Goal: Participate in discussion: Engage in conversation with other users on a specific topic

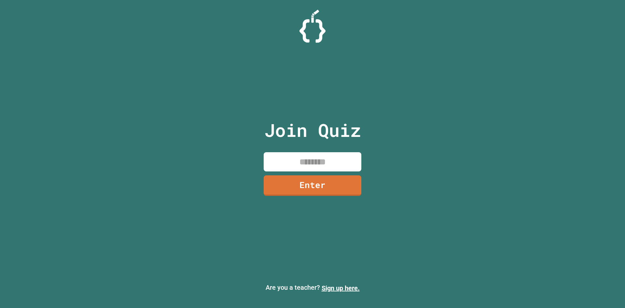
click at [345, 162] on input at bounding box center [313, 161] width 98 height 19
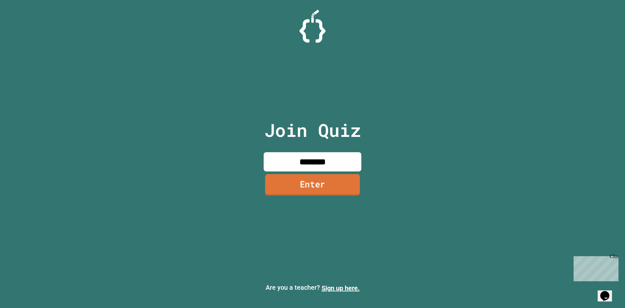
type input "********"
click at [297, 189] on link "Enter" at bounding box center [312, 184] width 95 height 21
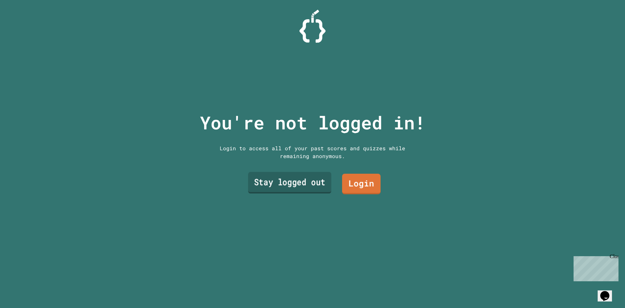
click at [295, 186] on link "Stay logged out" at bounding box center [289, 182] width 83 height 21
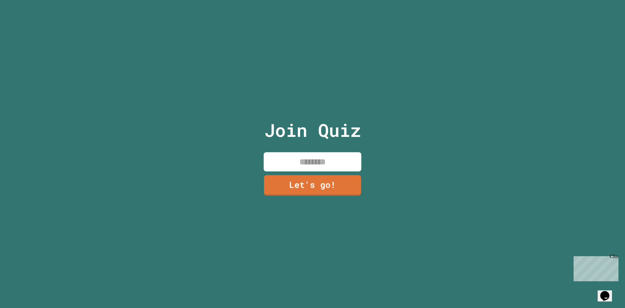
click at [350, 152] on input at bounding box center [313, 161] width 98 height 19
type input "******"
click at [334, 187] on link "Let's go!" at bounding box center [312, 184] width 99 height 21
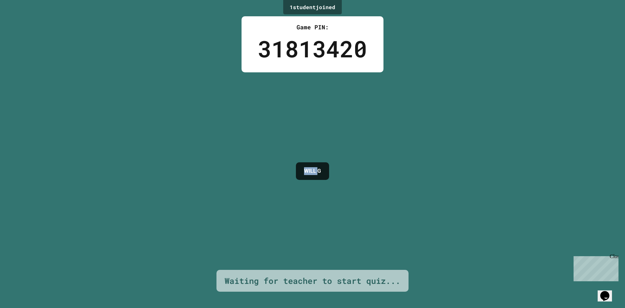
drag, startPoint x: 320, startPoint y: 164, endPoint x: 284, endPoint y: 166, distance: 35.8
click at [293, 166] on div "WILL G" at bounding box center [313, 171] width 40 height 24
click at [343, 197] on div "1 student joined Game PIN: 31813420 WILL G Waiting for teacher to start quiz..." at bounding box center [312, 154] width 625 height 308
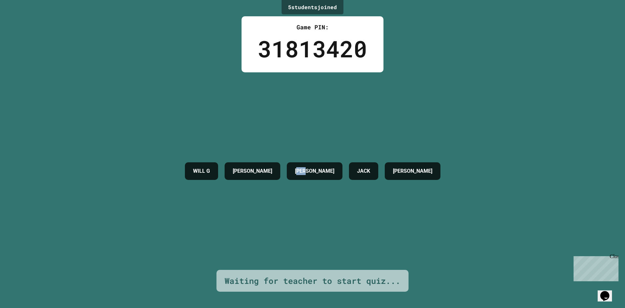
drag, startPoint x: 337, startPoint y: 190, endPoint x: 304, endPoint y: 207, distance: 37.8
click at [313, 201] on div "WILL G [PERSON_NAME] [PERSON_NAME]" at bounding box center [313, 170] width 262 height 197
drag, startPoint x: 299, startPoint y: 215, endPoint x: 361, endPoint y: 216, distance: 61.8
click at [360, 216] on div "WILL G [PERSON_NAME] [PERSON_NAME]" at bounding box center [313, 170] width 262 height 197
drag, startPoint x: 409, startPoint y: 208, endPoint x: 343, endPoint y: 224, distance: 67.8
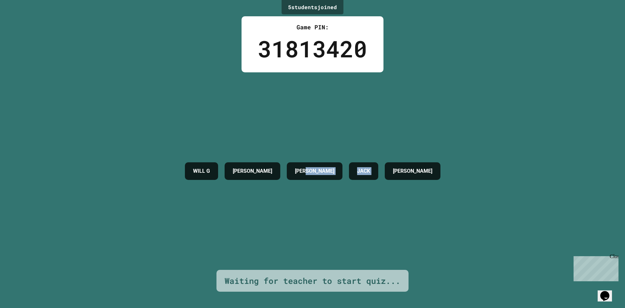
click at [345, 224] on div "WILL G [PERSON_NAME] [PERSON_NAME]" at bounding box center [313, 170] width 262 height 197
drag, startPoint x: 175, startPoint y: 200, endPoint x: 260, endPoint y: 213, distance: 86.2
click at [246, 211] on div "WILL G [PERSON_NAME] [PERSON_NAME]" at bounding box center [313, 170] width 262 height 197
drag, startPoint x: 450, startPoint y: 242, endPoint x: 567, endPoint y: 221, distance: 118.0
click at [567, 221] on div "5 student s joined Game PIN: 31813420 WILL G [PERSON_NAME] [PERSON_NAME] Waitin…" at bounding box center [312, 154] width 625 height 308
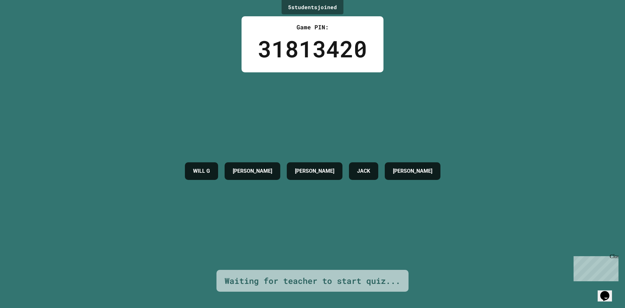
drag, startPoint x: 450, startPoint y: 246, endPoint x: 413, endPoint y: 257, distance: 38.8
click at [417, 257] on div "5 student s joined Game PIN: 31813420 WILL G [PERSON_NAME] [PERSON_NAME] Waitin…" at bounding box center [312, 154] width 625 height 308
drag, startPoint x: 367, startPoint y: 256, endPoint x: 293, endPoint y: 246, distance: 74.9
click at [338, 255] on div "WILL G [PERSON_NAME] [PERSON_NAME]" at bounding box center [313, 170] width 262 height 197
drag, startPoint x: 257, startPoint y: 237, endPoint x: 250, endPoint y: 237, distance: 7.2
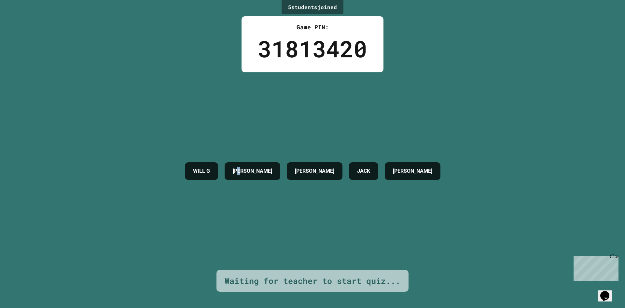
click at [254, 237] on div "WILL G [PERSON_NAME] [PERSON_NAME]" at bounding box center [313, 170] width 262 height 197
drag, startPoint x: 222, startPoint y: 234, endPoint x: 199, endPoint y: 234, distance: 22.8
click at [216, 234] on div "WILL G [PERSON_NAME] [PERSON_NAME]" at bounding box center [313, 170] width 262 height 197
drag, startPoint x: 191, startPoint y: 232, endPoint x: 274, endPoint y: 231, distance: 83.3
click at [195, 232] on div "WILL G [PERSON_NAME] [PERSON_NAME]" at bounding box center [313, 170] width 262 height 197
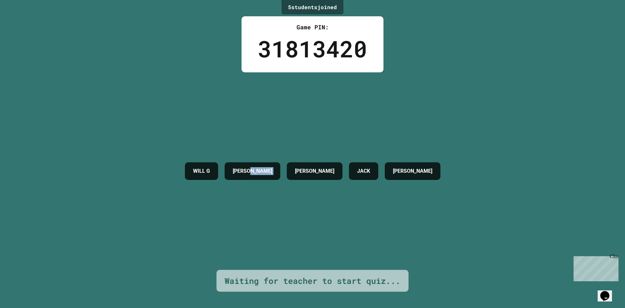
drag, startPoint x: 274, startPoint y: 231, endPoint x: 353, endPoint y: 225, distance: 78.6
click at [340, 228] on div "WILL G [PERSON_NAME] [PERSON_NAME]" at bounding box center [313, 170] width 262 height 197
drag, startPoint x: 383, startPoint y: 226, endPoint x: 446, endPoint y: 226, distance: 63.1
click at [442, 226] on div "WILL G [PERSON_NAME] [PERSON_NAME]" at bounding box center [313, 170] width 262 height 197
drag, startPoint x: 257, startPoint y: 230, endPoint x: 114, endPoint y: 233, distance: 143.2
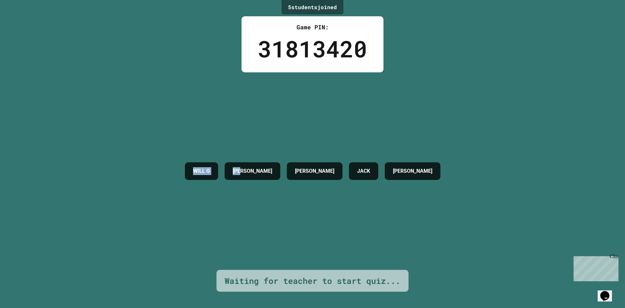
click at [117, 233] on div "5 student s joined Game PIN: 31813420 WILL G [PERSON_NAME] [PERSON_NAME] Waitin…" at bounding box center [312, 154] width 625 height 308
drag, startPoint x: 435, startPoint y: 229, endPoint x: 492, endPoint y: 230, distance: 57.0
click at [491, 229] on div "5 student s joined Game PIN: 31813420 WILL G [PERSON_NAME] [PERSON_NAME] Waitin…" at bounding box center [312, 154] width 625 height 308
drag, startPoint x: 320, startPoint y: 239, endPoint x: 165, endPoint y: 236, distance: 154.6
click at [165, 236] on div "5 student s joined Game PIN: 31813420 WILL G [PERSON_NAME] [PERSON_NAME] Waitin…" at bounding box center [312, 154] width 625 height 308
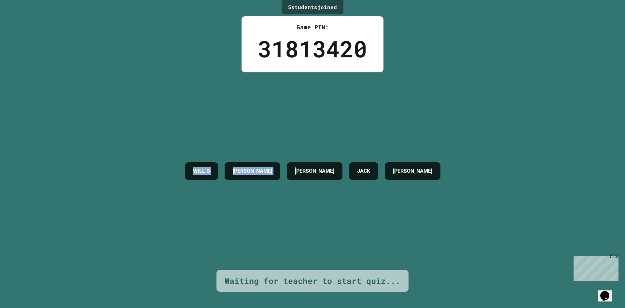
click at [160, 244] on div "5 student s joined Game PIN: 31813420 WILL G [PERSON_NAME] [PERSON_NAME] Waitin…" at bounding box center [312, 154] width 625 height 308
drag, startPoint x: 160, startPoint y: 244, endPoint x: 336, endPoint y: 234, distance: 176.3
click at [330, 235] on div "5 student s joined Game PIN: 31813420 WILL G [PERSON_NAME] [PERSON_NAME] Waitin…" at bounding box center [312, 154] width 625 height 308
drag, startPoint x: 435, startPoint y: 234, endPoint x: 457, endPoint y: 236, distance: 21.5
click at [442, 234] on div "WILL G [PERSON_NAME] [PERSON_NAME]" at bounding box center [313, 170] width 262 height 197
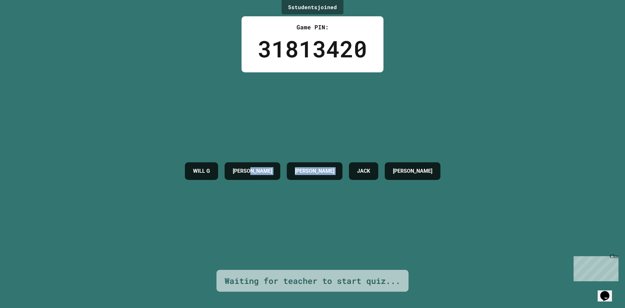
drag, startPoint x: 347, startPoint y: 249, endPoint x: 272, endPoint y: 252, distance: 74.9
click at [273, 252] on div "WILL G [PERSON_NAME] [PERSON_NAME]" at bounding box center [313, 170] width 262 height 197
drag, startPoint x: 209, startPoint y: 251, endPoint x: 324, endPoint y: 244, distance: 115.4
click at [322, 244] on div "WILL G [PERSON_NAME] [PERSON_NAME]" at bounding box center [313, 170] width 262 height 197
drag, startPoint x: 417, startPoint y: 244, endPoint x: 336, endPoint y: 256, distance: 82.7
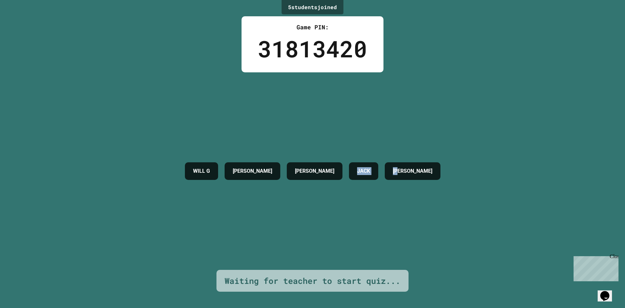
click at [352, 254] on div "WILL G [PERSON_NAME] [PERSON_NAME]" at bounding box center [313, 170] width 262 height 197
drag, startPoint x: 316, startPoint y: 258, endPoint x: 241, endPoint y: 261, distance: 74.9
click at [274, 259] on div "WILL G [PERSON_NAME] [PERSON_NAME]" at bounding box center [313, 170] width 262 height 197
drag, startPoint x: 211, startPoint y: 266, endPoint x: 193, endPoint y: 266, distance: 17.6
click at [195, 266] on div "5 student s joined Game PIN: 31813420 WILL G [PERSON_NAME] [PERSON_NAME] Waitin…" at bounding box center [312, 154] width 625 height 308
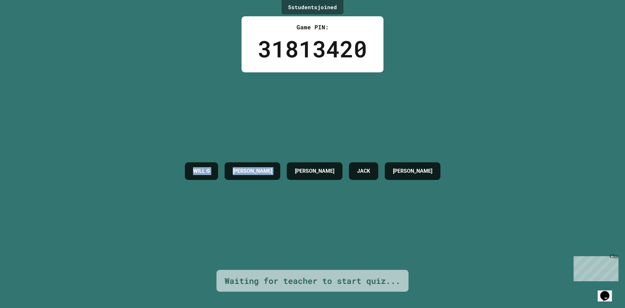
drag, startPoint x: 180, startPoint y: 265, endPoint x: 306, endPoint y: 254, distance: 125.8
click at [305, 254] on div "5 student s joined Game PIN: 31813420 WILL G [PERSON_NAME] [PERSON_NAME] Waitin…" at bounding box center [312, 154] width 625 height 308
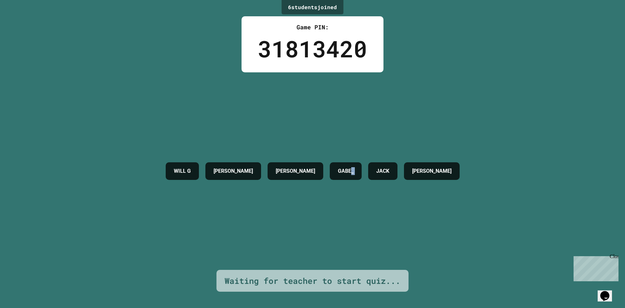
drag, startPoint x: 356, startPoint y: 243, endPoint x: 406, endPoint y: 237, distance: 50.5
click at [406, 237] on div "WILL G [PERSON_NAME] GABE_ [PERSON_NAME]" at bounding box center [312, 170] width 300 height 197
drag, startPoint x: 461, startPoint y: 240, endPoint x: 363, endPoint y: 257, distance: 99.6
click at [369, 256] on div "WILL G [PERSON_NAME] GABE_ [PERSON_NAME]" at bounding box center [312, 170] width 300 height 197
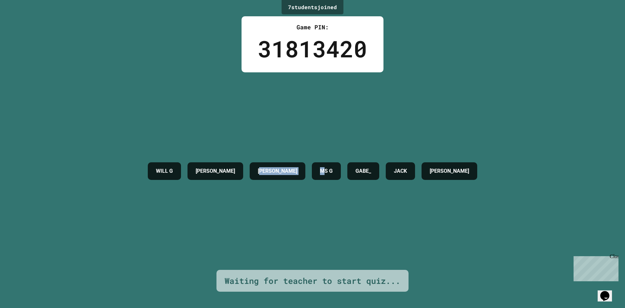
drag, startPoint x: 311, startPoint y: 258, endPoint x: 250, endPoint y: 257, distance: 61.2
click at [252, 257] on div "WILL G [PERSON_NAME] MS [PERSON_NAME] [PERSON_NAME]" at bounding box center [312, 170] width 336 height 197
drag, startPoint x: 171, startPoint y: 248, endPoint x: 282, endPoint y: 225, distance: 113.3
click at [270, 225] on div "WILL G [PERSON_NAME] MS [PERSON_NAME] [PERSON_NAME]" at bounding box center [312, 170] width 336 height 197
drag, startPoint x: 323, startPoint y: 226, endPoint x: 389, endPoint y: 224, distance: 66.4
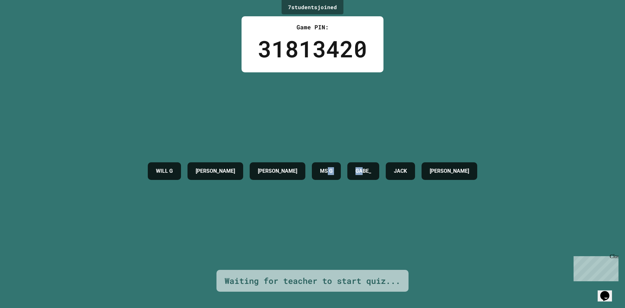
click at [389, 224] on div "WILL G [PERSON_NAME] MS [PERSON_NAME] [PERSON_NAME]" at bounding box center [312, 170] width 336 height 197
drag, startPoint x: 432, startPoint y: 223, endPoint x: 493, endPoint y: 217, distance: 61.5
click at [468, 219] on div "WILL G [PERSON_NAME] MS [PERSON_NAME] [PERSON_NAME]" at bounding box center [312, 170] width 336 height 197
drag, startPoint x: 276, startPoint y: 214, endPoint x: 145, endPoint y: 208, distance: 130.7
click at [185, 215] on div "WILL G [PERSON_NAME] MS [PERSON_NAME] [PERSON_NAME]" at bounding box center [312, 170] width 336 height 197
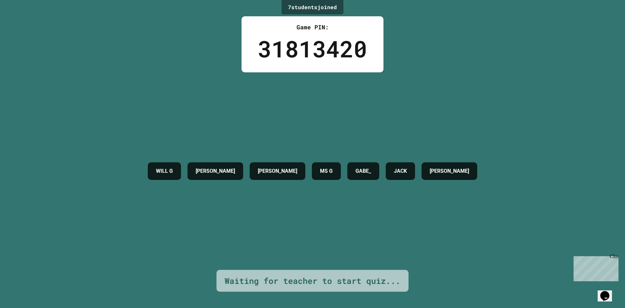
drag
click at [116, 209] on div "7 student s joined Game PIN: 31813420 WILL G [PERSON_NAME] MS [PERSON_NAME] [PE…" at bounding box center [312, 154] width 625 height 308
click at [347, 214] on div "WILL G [PERSON_NAME] MS [PERSON_NAME] [PERSON_NAME]" at bounding box center [312, 170] width 336 height 197
click at [390, 212] on div "WILL G [PERSON_NAME] MS [PERSON_NAME] [PERSON_NAME]" at bounding box center [312, 170] width 336 height 197
click at [464, 219] on div "WILL G [PERSON_NAME] MS [PERSON_NAME] [PERSON_NAME]" at bounding box center [312, 170] width 336 height 197
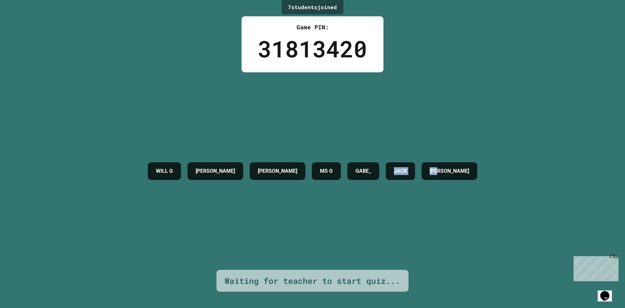
click at [377, 219] on div "WILL G [PERSON_NAME] MS [PERSON_NAME] [PERSON_NAME]" at bounding box center [312, 170] width 336 height 197
click at [260, 214] on div "WILL G [PERSON_NAME] MS [PERSON_NAME] [PERSON_NAME]" at bounding box center [312, 170] width 336 height 197
click at [174, 222] on div "WILL G [PERSON_NAME] MS [PERSON_NAME] [PERSON_NAME]" at bounding box center [312, 170] width 336 height 197
click at [204, 206] on div "WILL G [PERSON_NAME] MS [PERSON_NAME] [PERSON_NAME]" at bounding box center [312, 170] width 336 height 197
click at [263, 205] on div "WILL G [PERSON_NAME] MS [PERSON_NAME] [PERSON_NAME]" at bounding box center [312, 170] width 336 height 197
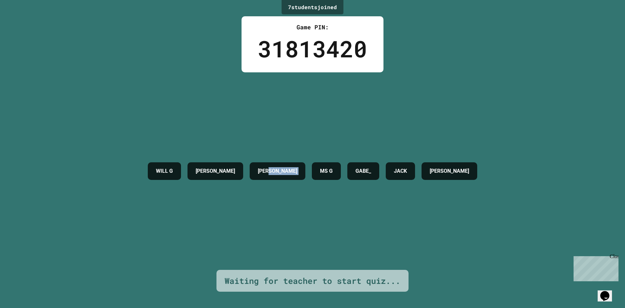
click at [324, 207] on div "WILL G [PERSON_NAME] MS [PERSON_NAME] [PERSON_NAME]" at bounding box center [312, 170] width 336 height 197
click at [382, 208] on div "WILL G [PERSON_NAME] MS [PERSON_NAME] [PERSON_NAME]" at bounding box center [312, 170] width 336 height 197
click at [419, 209] on div "WILL G [PERSON_NAME] MS [PERSON_NAME] [PERSON_NAME]" at bounding box center [312, 170] width 336 height 197
click at [480, 210] on div "WILL G [PERSON_NAME] MS [PERSON_NAME] [PERSON_NAME]" at bounding box center [312, 170] width 336 height 197
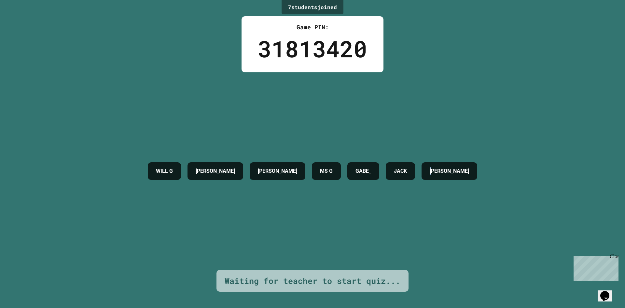
click at [446, 209] on div "WILL G [PERSON_NAME] MS [PERSON_NAME] [PERSON_NAME]" at bounding box center [312, 170] width 336 height 197
click at [415, 209] on div "WILL G [PERSON_NAME] MS [PERSON_NAME] [PERSON_NAME]" at bounding box center [312, 170] width 336 height 197
click at [376, 210] on div "WILL G [PERSON_NAME] MS [PERSON_NAME] [PERSON_NAME]" at bounding box center [312, 170] width 336 height 197
click at [327, 209] on div "WILL G [PERSON_NAME] MS [PERSON_NAME] [PERSON_NAME]" at bounding box center [312, 170] width 336 height 197
click at [273, 207] on div "WILL G [PERSON_NAME] MS [PERSON_NAME] [PERSON_NAME]" at bounding box center [312, 170] width 336 height 197
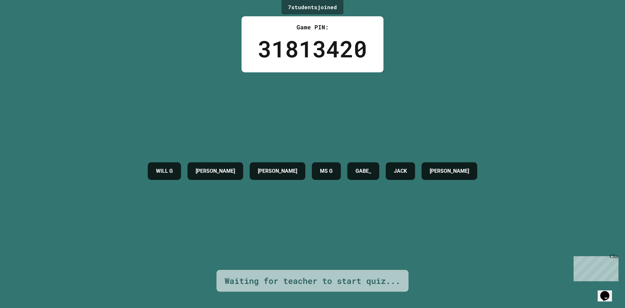
click at [240, 208] on div "WILL G [PERSON_NAME] MS [PERSON_NAME] [PERSON_NAME]" at bounding box center [312, 170] width 336 height 197
click at [232, 209] on div "WILL G [PERSON_NAME] MS [PERSON_NAME] [PERSON_NAME]" at bounding box center [312, 170] width 336 height 197
click at [231, 210] on div "WILL G [PERSON_NAME] MS [PERSON_NAME] [PERSON_NAME]" at bounding box center [312, 170] width 336 height 197
click at [286, 196] on div "WILL G [PERSON_NAME] MS [PERSON_NAME] [PERSON_NAME]" at bounding box center [312, 170] width 336 height 197
click at [208, 204] on div "WILL G [PERSON_NAME] MS [PERSON_NAME] [PERSON_NAME]" at bounding box center [312, 170] width 336 height 197
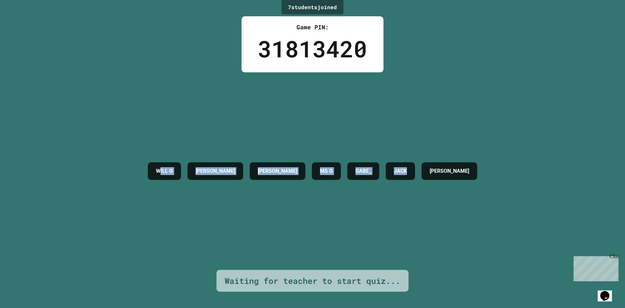
click at [461, 211] on div "WILL G [PERSON_NAME] MS [PERSON_NAME] [PERSON_NAME]" at bounding box center [312, 170] width 336 height 197
click at [124, 215] on div "7 student s joined Game PIN: 31813420 WILL G [PERSON_NAME] MS [PERSON_NAME] [PE…" at bounding box center [312, 154] width 625 height 308
click at [307, 217] on div "WILL G [PERSON_NAME] MS [PERSON_NAME] [PERSON_NAME]" at bounding box center [312, 170] width 336 height 197
click at [199, 189] on div "WILL G [PERSON_NAME] MS [PERSON_NAME] [PERSON_NAME]" at bounding box center [312, 170] width 336 height 197
click at [376, 208] on div "WILL G [PERSON_NAME] MS [PERSON_NAME] [PERSON_NAME]" at bounding box center [312, 170] width 336 height 197
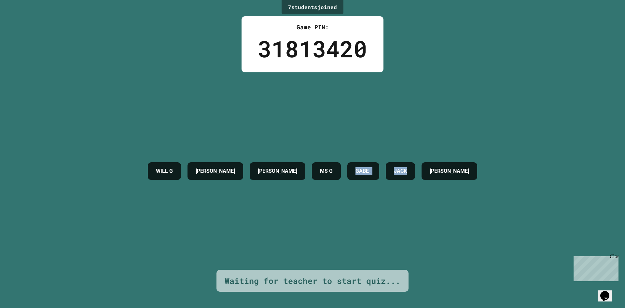
click at [323, 226] on div "WILL G [PERSON_NAME] MS [PERSON_NAME] [PERSON_NAME]" at bounding box center [312, 170] width 336 height 197
click at [144, 231] on div "WILL G [PERSON_NAME] MS [PERSON_NAME] [PERSON_NAME]" at bounding box center [312, 170] width 336 height 197
click at [423, 230] on div "WILL G [PERSON_NAME] MS [PERSON_NAME] [PERSON_NAME]" at bounding box center [312, 170] width 336 height 197
click at [333, 224] on div "WILL G [PERSON_NAME] MS [PERSON_NAME] [PERSON_NAME]" at bounding box center [312, 170] width 336 height 197
click at [147, 215] on div "WILL G [PERSON_NAME] MS [PERSON_NAME] [PERSON_NAME]" at bounding box center [312, 170] width 336 height 197
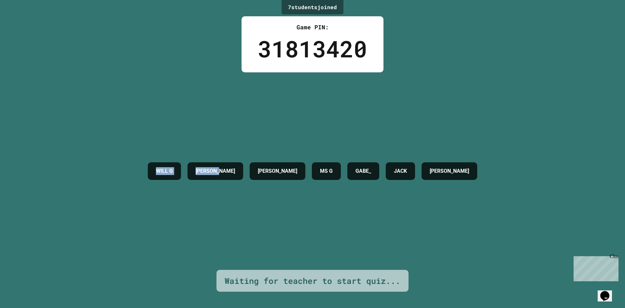
click at [269, 199] on div "7 student s joined Game PIN: 31813420 WILL G [PERSON_NAME] MS [PERSON_NAME] [PE…" at bounding box center [312, 154] width 625 height 308
click at [448, 196] on div "WILL G [PERSON_NAME] MS [PERSON_NAME] [PERSON_NAME]" at bounding box center [312, 170] width 336 height 197
click at [273, 208] on div "WILL G [PERSON_NAME] MS [PERSON_NAME] [PERSON_NAME]" at bounding box center [312, 170] width 336 height 197
click at [94, 208] on div "7 student s joined Game PIN: 31813420 WILL G [PERSON_NAME] MS [PERSON_NAME] [PE…" at bounding box center [312, 154] width 625 height 308
click at [431, 199] on div "WILL G [PERSON_NAME] MS [PERSON_NAME] [PERSON_NAME]" at bounding box center [312, 170] width 336 height 197
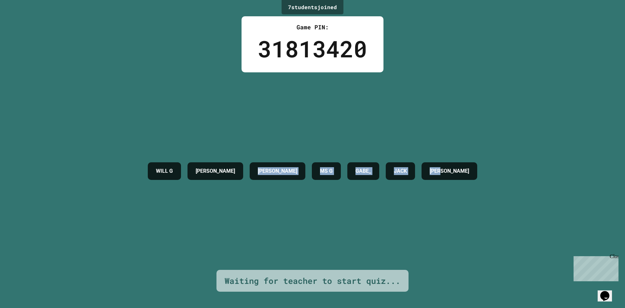
click at [245, 221] on div "WILL G [PERSON_NAME] MS [PERSON_NAME] [PERSON_NAME]" at bounding box center [312, 170] width 336 height 197
click at [360, 216] on div "WILL G [PERSON_NAME] MS [PERSON_NAME] [PERSON_NAME]" at bounding box center [312, 170] width 336 height 197
click at [238, 215] on div "WILL G [PERSON_NAME] MS [PERSON_NAME] [PERSON_NAME]" at bounding box center [312, 170] width 336 height 197
click at [438, 230] on div "WILL G [PERSON_NAME] MS [PERSON_NAME] [PERSON_NAME]" at bounding box center [312, 170] width 336 height 197
click at [414, 228] on div "WILL G [PERSON_NAME] MS [PERSON_NAME] [PERSON_NAME]" at bounding box center [312, 170] width 336 height 197
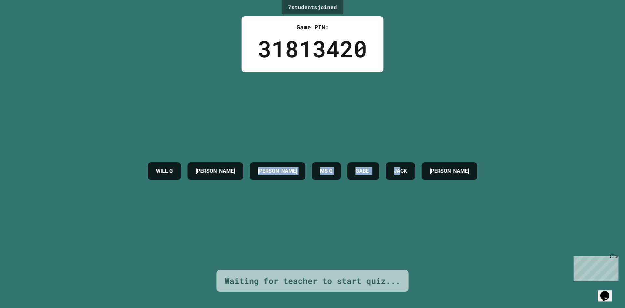
click at [241, 227] on div "WILL G [PERSON_NAME] MS [PERSON_NAME] [PERSON_NAME]" at bounding box center [312, 170] width 336 height 197
click at [394, 222] on div "WILL G [PERSON_NAME] MS [PERSON_NAME] [PERSON_NAME]" at bounding box center [312, 170] width 336 height 197
click at [236, 229] on div "WILL G [PERSON_NAME] MS [PERSON_NAME] [PERSON_NAME]" at bounding box center [312, 170] width 336 height 197
click at [412, 218] on div "WILL G [PERSON_NAME] MS [PERSON_NAME] [PERSON_NAME]" at bounding box center [312, 170] width 336 height 197
click at [218, 221] on div "WILL G [PERSON_NAME] MS [PERSON_NAME] [PERSON_NAME]" at bounding box center [312, 170] width 336 height 197
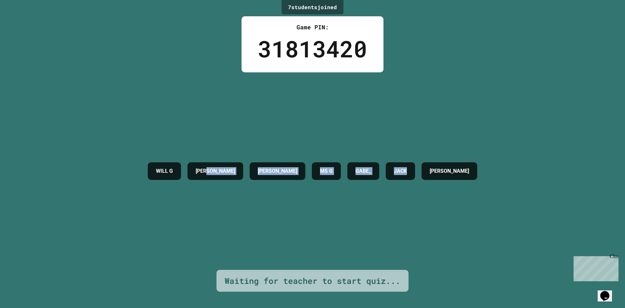
click at [252, 223] on div "WILL G [PERSON_NAME] MS [PERSON_NAME] [PERSON_NAME]" at bounding box center [312, 170] width 336 height 197
click at [348, 210] on div "WILL G [PERSON_NAME] MS [PERSON_NAME] [PERSON_NAME]" at bounding box center [312, 170] width 336 height 197
click at [265, 213] on div "WILL G [PERSON_NAME] MS [PERSON_NAME] [PERSON_NAME]" at bounding box center [312, 170] width 336 height 197
click at [356, 219] on div "WILL G [PERSON_NAME] MS [PERSON_NAME] [PERSON_NAME]" at bounding box center [312, 170] width 336 height 197
click at [306, 217] on div "WILL G [PERSON_NAME] MS [PERSON_NAME] [PERSON_NAME]" at bounding box center [312, 170] width 336 height 197
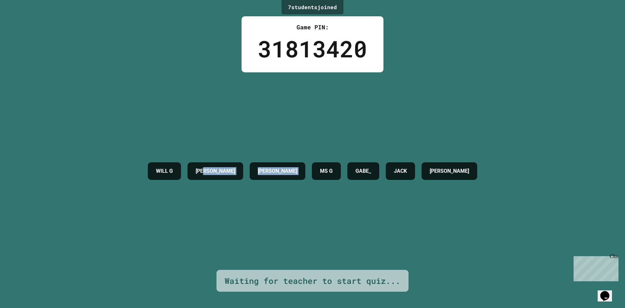
click at [346, 203] on div "WILL G [PERSON_NAME] MS [PERSON_NAME] [PERSON_NAME]" at bounding box center [312, 170] width 336 height 197
click at [294, 203] on div "WILL G [PERSON_NAME] MS [PERSON_NAME] [PERSON_NAME]" at bounding box center [312, 170] width 336 height 197
click at [369, 205] on div "WILL G [PERSON_NAME] MS [PERSON_NAME] [PERSON_NAME]" at bounding box center [312, 170] width 336 height 197
click at [285, 209] on div "WILL G [PERSON_NAME] MS [PERSON_NAME] [PERSON_NAME]" at bounding box center [312, 170] width 336 height 197
click at [405, 193] on div "WILL G [PERSON_NAME] MS [PERSON_NAME] [PERSON_NAME]" at bounding box center [312, 170] width 336 height 197
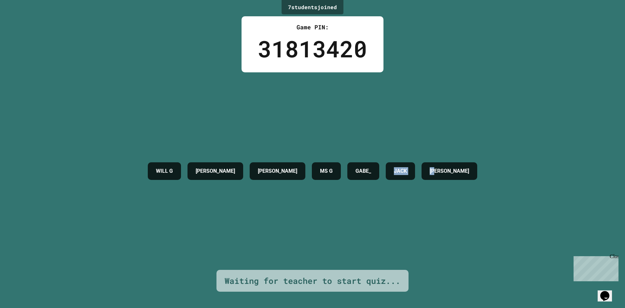
click at [351, 228] on div "WILL G [PERSON_NAME] MS [PERSON_NAME] [PERSON_NAME]" at bounding box center [312, 170] width 336 height 197
click at [370, 219] on div "WILL G [PERSON_NAME] MS [PERSON_NAME] [PERSON_NAME]" at bounding box center [312, 170] width 336 height 197
click at [283, 213] on div "WILL G [PERSON_NAME] MS [PERSON_NAME] [PERSON_NAME]" at bounding box center [312, 170] width 336 height 197
click at [351, 200] on div "WILL G [PERSON_NAME] MS [PERSON_NAME] [PERSON_NAME]" at bounding box center [312, 170] width 336 height 197
click at [278, 203] on div "WILL G [PERSON_NAME] MS [PERSON_NAME] [PERSON_NAME]" at bounding box center [312, 170] width 336 height 197
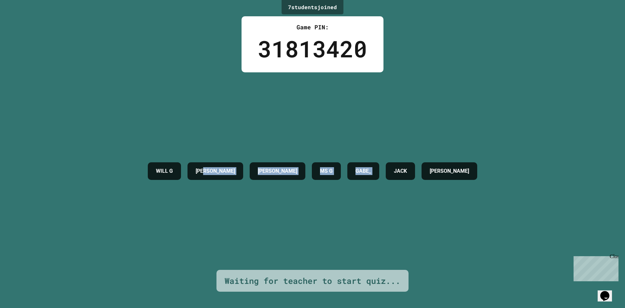
click at [439, 206] on div "WILL G [PERSON_NAME] MS [PERSON_NAME] [PERSON_NAME]" at bounding box center [312, 170] width 336 height 197
click at [216, 210] on div "WILL G [PERSON_NAME] MS [PERSON_NAME] [PERSON_NAME]" at bounding box center [312, 170] width 336 height 197
click at [408, 219] on div "WILL G [PERSON_NAME] MS [PERSON_NAME] [PERSON_NAME]" at bounding box center [312, 170] width 336 height 197
click at [217, 216] on div "WILL G [PERSON_NAME] MS [PERSON_NAME] [PERSON_NAME]" at bounding box center [312, 170] width 336 height 197
click at [445, 235] on div "WILL G [PERSON_NAME] MS [PERSON_NAME] [PERSON_NAME]" at bounding box center [312, 170] width 336 height 197
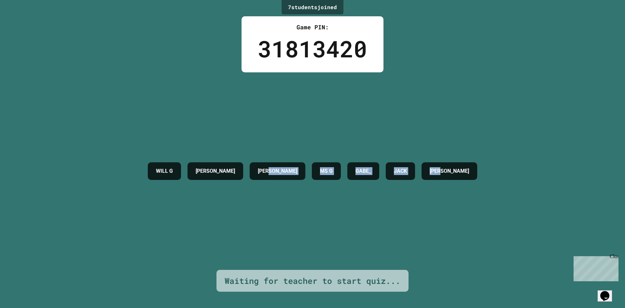
click at [251, 218] on div "WILL G [PERSON_NAME] MS [PERSON_NAME] [PERSON_NAME]" at bounding box center [312, 170] width 336 height 197
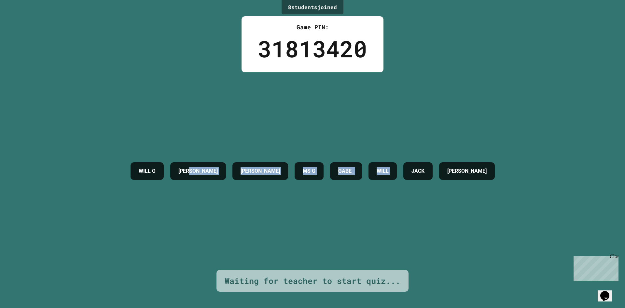
click at [422, 213] on div "WILL G [PERSON_NAME] MS [PERSON_NAME] WILL [PERSON_NAME]" at bounding box center [312, 170] width 371 height 197
click at [439, 212] on div "WILL G [PERSON_NAME] MS [PERSON_NAME] WILL [PERSON_NAME]" at bounding box center [312, 170] width 371 height 197
click at [293, 208] on div "WILL G [PERSON_NAME] MS [PERSON_NAME] WILL [PERSON_NAME]" at bounding box center [312, 170] width 371 height 197
click at [192, 201] on div "WILL G [PERSON_NAME] MS [PERSON_NAME] WILL [PERSON_NAME]" at bounding box center [312, 170] width 371 height 197
click at [193, 211] on div "WILL G [PERSON_NAME] MS [PERSON_NAME] WILL [PERSON_NAME]" at bounding box center [312, 170] width 371 height 197
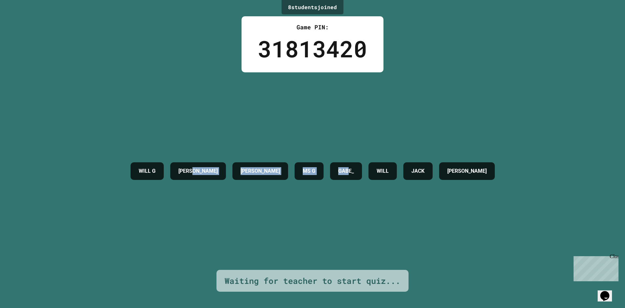
click at [394, 214] on div "WILL G [PERSON_NAME] MS [PERSON_NAME] WILL [PERSON_NAME]" at bounding box center [312, 170] width 371 height 197
click at [286, 216] on div "WILL G [PERSON_NAME] MS [PERSON_NAME] WILL [PERSON_NAME]" at bounding box center [312, 170] width 371 height 197
click at [377, 211] on div "WILL G [PERSON_NAME] MS [PERSON_NAME] WILL [PERSON_NAME]" at bounding box center [312, 170] width 371 height 197
click at [249, 195] on div "WILL G [PERSON_NAME] MS [PERSON_NAME] WILL [PERSON_NAME]" at bounding box center [312, 170] width 371 height 197
click at [475, 197] on div "WILL G [PERSON_NAME] MS [PERSON_NAME] WILL [PERSON_NAME]" at bounding box center [312, 170] width 371 height 197
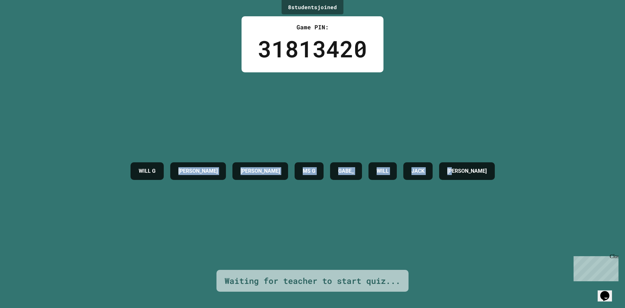
click at [137, 190] on div "WILL G [PERSON_NAME] MS [PERSON_NAME] WILL [PERSON_NAME]" at bounding box center [312, 170] width 371 height 197
click at [429, 188] on div "WILL G [PERSON_NAME] MS [PERSON_NAME] WILL [PERSON_NAME]" at bounding box center [312, 170] width 371 height 197
click at [340, 193] on div "WILL G [PERSON_NAME] MS [PERSON_NAME] WILL [PERSON_NAME]" at bounding box center [312, 170] width 371 height 197
click at [383, 187] on div "WILL G [PERSON_NAME] MS [PERSON_NAME] WILL [PERSON_NAME]" at bounding box center [312, 170] width 371 height 197
click at [340, 185] on div "WILL G [PERSON_NAME] MS [PERSON_NAME] WILL [PERSON_NAME]" at bounding box center [312, 170] width 371 height 197
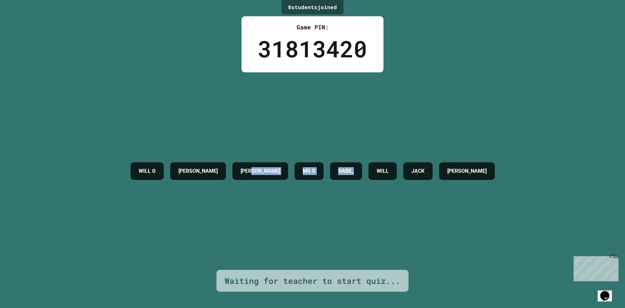
click at [388, 185] on div "WILL G [PERSON_NAME] MS [PERSON_NAME] WILL [PERSON_NAME]" at bounding box center [312, 170] width 371 height 197
click at [263, 197] on div "WILL G [PERSON_NAME] MS [PERSON_NAME] WILL [PERSON_NAME]" at bounding box center [312, 170] width 371 height 197
click at [460, 199] on div "WILL G [PERSON_NAME] MS [PERSON_NAME] WILL [PERSON_NAME]" at bounding box center [312, 170] width 371 height 197
click at [404, 195] on div "WILL G [PERSON_NAME] MS [PERSON_NAME] WILL [PERSON_NAME]" at bounding box center [312, 170] width 371 height 197
click at [331, 194] on div "WILL G [PERSON_NAME] MS [PERSON_NAME] WILL [PERSON_NAME]" at bounding box center [312, 170] width 371 height 197
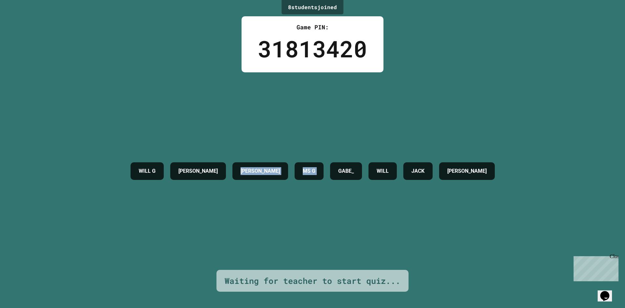
click at [336, 185] on div "WILL G [PERSON_NAME] MS [PERSON_NAME] WILL [PERSON_NAME]" at bounding box center [312, 170] width 371 height 197
click at [279, 194] on div "WILL G [PERSON_NAME] MS [PERSON_NAME] WILL [PERSON_NAME]" at bounding box center [312, 170] width 371 height 197
click at [461, 181] on div "WILL G [PERSON_NAME] MS [PERSON_NAME] WILL [PERSON_NAME]" at bounding box center [312, 170] width 371 height 197
click at [219, 183] on div "WILL G [PERSON_NAME] MS [PERSON_NAME] WILL [PERSON_NAME]" at bounding box center [312, 171] width 371 height 24
click at [392, 181] on div "WILL G [PERSON_NAME] MS [PERSON_NAME] WILL [PERSON_NAME]" at bounding box center [312, 171] width 371 height 24
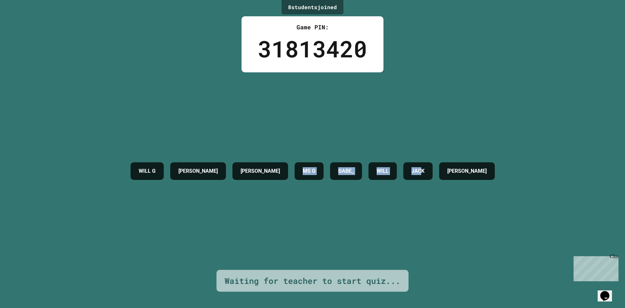
click at [261, 192] on div "WILL G [PERSON_NAME] MS [PERSON_NAME] WILL [PERSON_NAME]" at bounding box center [312, 170] width 371 height 197
click at [417, 194] on div "WILL G [PERSON_NAME] MS [PERSON_NAME] WILL [PERSON_NAME]" at bounding box center [312, 170] width 371 height 197
click at [285, 185] on div "WILL G [PERSON_NAME] MS [PERSON_NAME] WILL [PERSON_NAME]" at bounding box center [312, 170] width 371 height 197
click at [387, 172] on div "WILL G [PERSON_NAME] MS [PERSON_NAME] WILL [PERSON_NAME]" at bounding box center [312, 171] width 371 height 24
click at [149, 176] on div "WILL G [PERSON_NAME] MS [PERSON_NAME] WILL [PERSON_NAME]" at bounding box center [312, 171] width 371 height 24
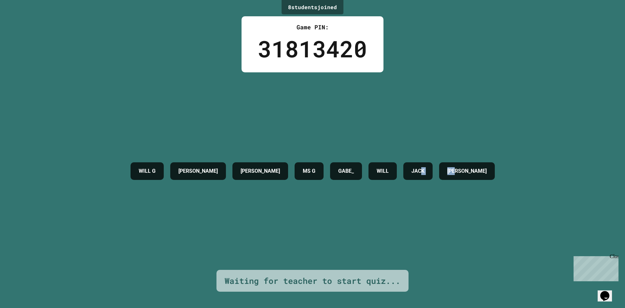
click at [498, 166] on div "WILL G [PERSON_NAME] MS [PERSON_NAME] WILL [PERSON_NAME]" at bounding box center [312, 171] width 371 height 24
click at [344, 171] on div "WILL G [PERSON_NAME] MS [PERSON_NAME] WILL [PERSON_NAME]" at bounding box center [312, 171] width 371 height 24
click at [212, 169] on div "WILL G [PERSON_NAME] MS [PERSON_NAME] WILL [PERSON_NAME]" at bounding box center [312, 171] width 371 height 24
click at [170, 166] on div "[PERSON_NAME]" at bounding box center [198, 171] width 56 height 18
click at [139, 167] on h4 "WILL G" at bounding box center [147, 171] width 17 height 8
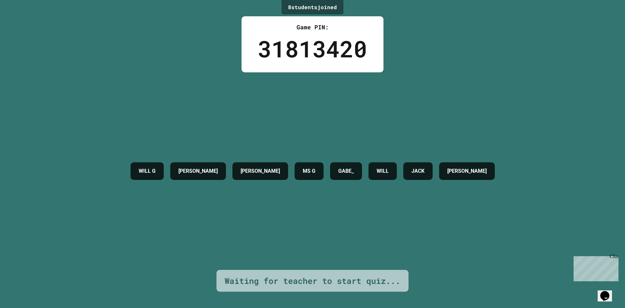
click at [192, 167] on h4 "[PERSON_NAME]" at bounding box center [197, 171] width 39 height 8
click at [210, 159] on div "WILL G [PERSON_NAME] MS [PERSON_NAME] WILL [PERSON_NAME]" at bounding box center [312, 171] width 371 height 24
click at [236, 159] on div "WILL G [PERSON_NAME] MS [PERSON_NAME] WILL [PERSON_NAME]" at bounding box center [312, 171] width 371 height 24
click at [247, 165] on div "[PERSON_NAME]" at bounding box center [260, 171] width 56 height 18
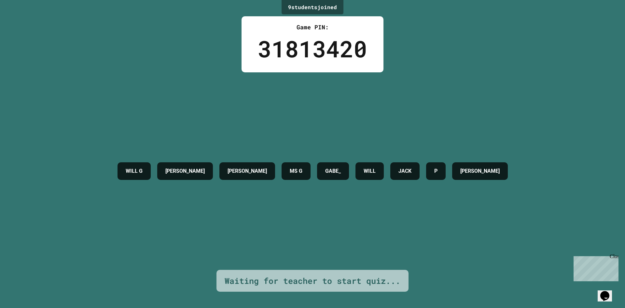
click at [246, 168] on h4 "[PERSON_NAME]" at bounding box center [246, 171] width 39 height 8
click at [263, 167] on div "WILL G [PERSON_NAME] MS [PERSON_NAME] WILL [PERSON_NAME]" at bounding box center [312, 171] width 397 height 24
click at [294, 172] on h4 "MS G" at bounding box center [296, 171] width 13 height 8
click at [324, 170] on div "WILL G [PERSON_NAME] MS [PERSON_NAME] WILL [PERSON_NAME]" at bounding box center [312, 171] width 397 height 24
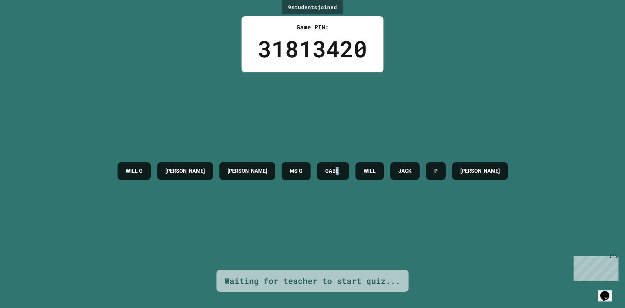
click at [349, 167] on div "GABE_" at bounding box center [333, 171] width 32 height 18
click at [382, 167] on div "WILL" at bounding box center [369, 171] width 28 height 18
click at [384, 167] on div "WILL" at bounding box center [369, 171] width 28 height 18
click at [424, 166] on div "WILL G [PERSON_NAME] MS [PERSON_NAME] WILL [PERSON_NAME]" at bounding box center [312, 171] width 397 height 24
click at [466, 169] on div "WILL G [PERSON_NAME] MS [PERSON_NAME] WILL [PERSON_NAME]" at bounding box center [312, 171] width 397 height 24
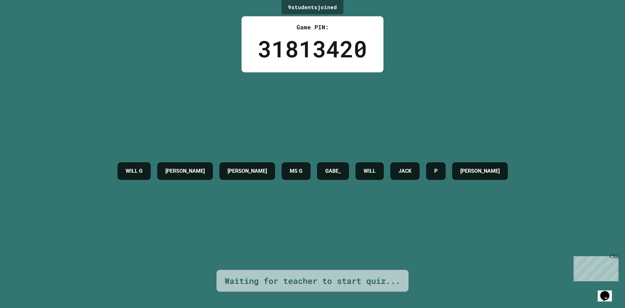
click at [483, 171] on div "WILL G [PERSON_NAME] MS [PERSON_NAME] WILL [PERSON_NAME]" at bounding box center [312, 171] width 397 height 24
click at [508, 172] on div "[PERSON_NAME]" at bounding box center [480, 171] width 56 height 18
click at [534, 172] on div "9 student s joined Game PIN: 31813420 WILL G [PERSON_NAME] MS [PERSON_NAME] WIL…" at bounding box center [312, 154] width 625 height 308
click at [508, 173] on div "[PERSON_NAME]" at bounding box center [480, 171] width 56 height 18
click at [476, 175] on div "WILL G [PERSON_NAME] MS [PERSON_NAME] WILL [PERSON_NAME]" at bounding box center [312, 171] width 397 height 24
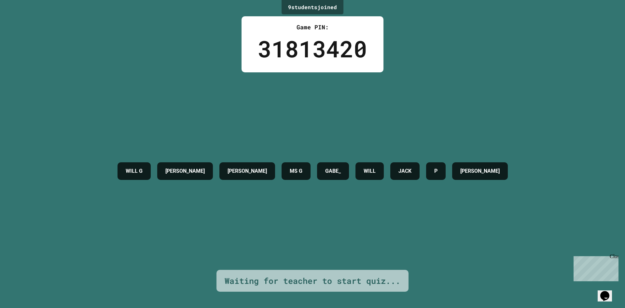
click at [411, 173] on div "JACK" at bounding box center [404, 171] width 29 height 18
click at [307, 165] on div "WILL G [PERSON_NAME] MS [PERSON_NAME] WILL [PERSON_NAME]" at bounding box center [312, 171] width 397 height 24
click at [262, 165] on div "WILL G [PERSON_NAME] MS [PERSON_NAME] WILL [PERSON_NAME]" at bounding box center [312, 171] width 397 height 24
click at [221, 163] on div "[PERSON_NAME]" at bounding box center [247, 171] width 56 height 18
click at [167, 164] on div "[PERSON_NAME]" at bounding box center [185, 171] width 56 height 18
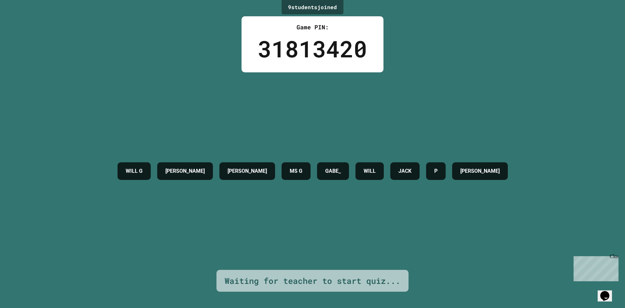
click at [133, 163] on div "WILL G [PERSON_NAME] MS [PERSON_NAME] WILL [PERSON_NAME]" at bounding box center [312, 171] width 397 height 24
click at [117, 162] on div "WILL G" at bounding box center [133, 171] width 33 height 18
click at [150, 170] on div "WILL G [PERSON_NAME] MS [PERSON_NAME] WILL [PERSON_NAME]" at bounding box center [312, 171] width 397 height 24
click at [214, 161] on div "WILL G [PERSON_NAME] MS [PERSON_NAME] WILL [PERSON_NAME]" at bounding box center [312, 171] width 397 height 24
click at [244, 162] on div "[PERSON_NAME]" at bounding box center [247, 171] width 56 height 18
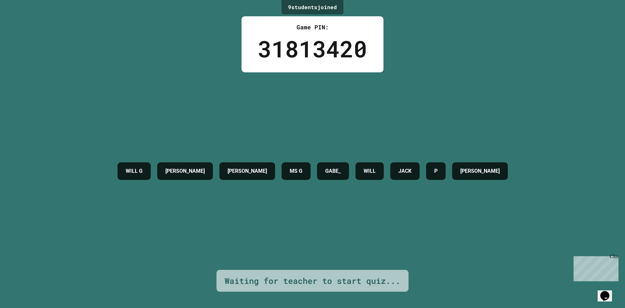
click at [281, 166] on div "MS G" at bounding box center [295, 171] width 29 height 18
click at [292, 168] on h4 "MS G" at bounding box center [296, 171] width 13 height 8
click at [310, 168] on div "WILL G [PERSON_NAME] MS [PERSON_NAME] WILL [PERSON_NAME]" at bounding box center [312, 171] width 397 height 24
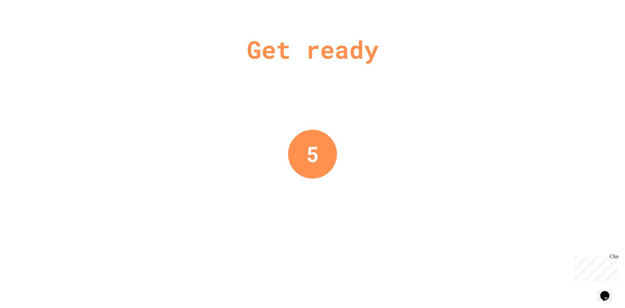
click at [351, 170] on div "Get ready 5" at bounding box center [312, 154] width 625 height 308
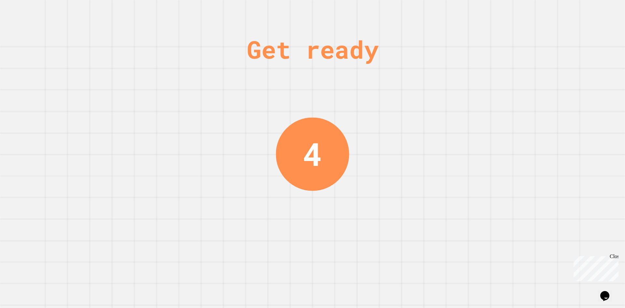
click at [294, 151] on div "4" at bounding box center [312, 153] width 73 height 73
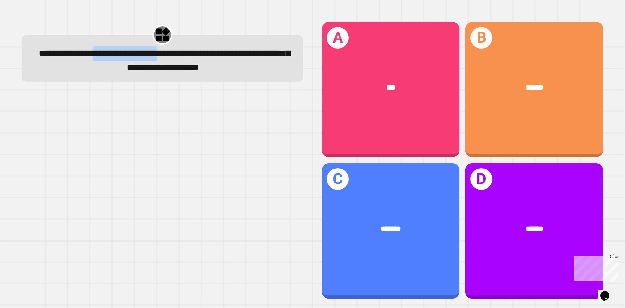
click at [232, 55] on span "**********" at bounding box center [164, 59] width 251 height 23
click at [245, 64] on span "**********" at bounding box center [164, 59] width 251 height 23
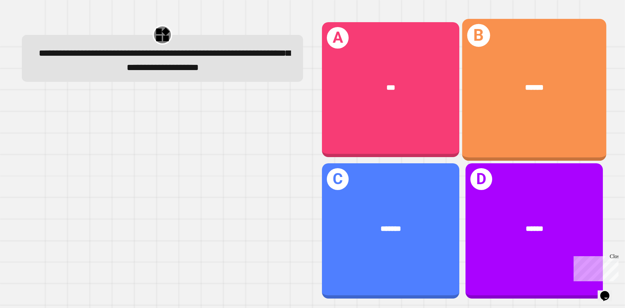
click at [541, 96] on div "******" at bounding box center [534, 88] width 144 height 44
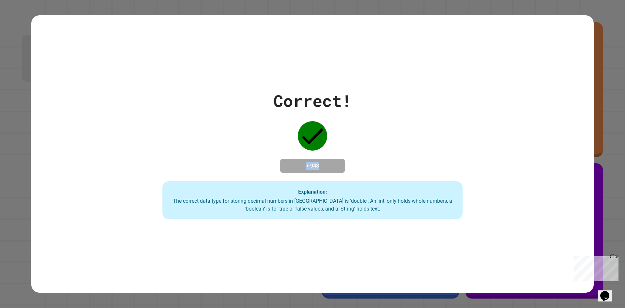
click at [390, 161] on div "Correct! + 948 Explanation: The correct data type for storing decimal numbers i…" at bounding box center [312, 154] width 429 height 131
click at [277, 214] on div "Explanation: The correct data type for storing decimal numbers in [GEOGRAPHIC_D…" at bounding box center [312, 200] width 300 height 38
click at [337, 200] on div "Explanation: The correct data type for storing decimal numbers in [GEOGRAPHIC_D…" at bounding box center [312, 200] width 300 height 38
click at [331, 222] on div "Correct! + 948 Explanation: The correct data type for storing decimal numbers i…" at bounding box center [312, 153] width 562 height 277
click at [316, 198] on div "Explanation: The correct data type for storing decimal numbers in [GEOGRAPHIC_D…" at bounding box center [312, 200] width 300 height 38
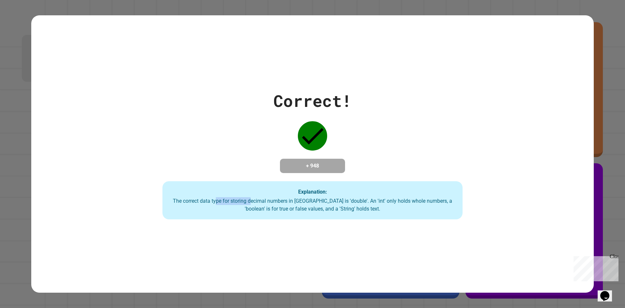
click at [206, 203] on div "The correct data type for storing decimal numbers in [GEOGRAPHIC_DATA] is 'doub…" at bounding box center [312, 205] width 287 height 16
click at [260, 201] on div "Explanation: The correct data type for storing decimal numbers in [GEOGRAPHIC_D…" at bounding box center [312, 200] width 300 height 38
click at [344, 202] on div "The correct data type for storing decimal numbers in [GEOGRAPHIC_DATA] is 'doub…" at bounding box center [312, 205] width 287 height 16
click at [390, 201] on div "The correct data type for storing decimal numbers in [GEOGRAPHIC_DATA] is 'doub…" at bounding box center [312, 205] width 287 height 16
click at [433, 200] on div "The correct data type for storing decimal numbers in [GEOGRAPHIC_DATA] is 'doub…" at bounding box center [312, 205] width 287 height 16
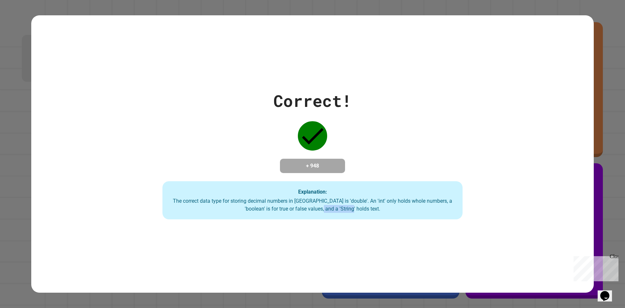
click at [347, 214] on div "Explanation: The correct data type for storing decimal numbers in [GEOGRAPHIC_D…" at bounding box center [312, 200] width 300 height 38
click at [276, 214] on div "Explanation: The correct data type for storing decimal numbers in [GEOGRAPHIC_D…" at bounding box center [312, 200] width 300 height 38
click at [211, 212] on div "The correct data type for storing decimal numbers in [GEOGRAPHIC_DATA] is 'doub…" at bounding box center [312, 205] width 287 height 16
click at [211, 200] on div "The correct data type for storing decimal numbers in [GEOGRAPHIC_DATA] is 'doub…" at bounding box center [312, 205] width 287 height 16
click at [299, 206] on div "The correct data type for storing decimal numbers in [GEOGRAPHIC_DATA] is 'doub…" at bounding box center [312, 205] width 287 height 16
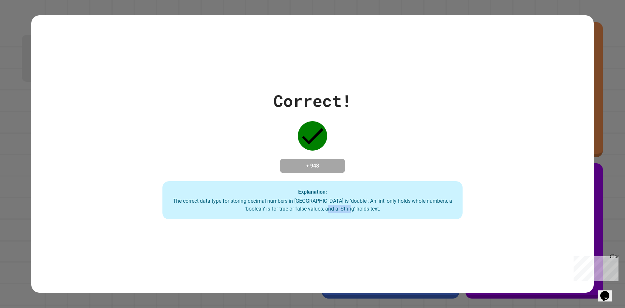
click at [392, 210] on div "The correct data type for storing decimal numbers in [GEOGRAPHIC_DATA] is 'doub…" at bounding box center [312, 205] width 287 height 16
click at [354, 208] on div "The correct data type for storing decimal numbers in [GEOGRAPHIC_DATA] is 'doub…" at bounding box center [312, 205] width 287 height 16
click at [296, 195] on div "Explanation: The correct data type for storing decimal numbers in [GEOGRAPHIC_D…" at bounding box center [312, 200] width 300 height 38
click at [374, 200] on div "The correct data type for storing decimal numbers in [GEOGRAPHIC_DATA] is 'doub…" at bounding box center [312, 205] width 287 height 16
click at [437, 202] on div "The correct data type for storing decimal numbers in [GEOGRAPHIC_DATA] is 'doub…" at bounding box center [312, 205] width 287 height 16
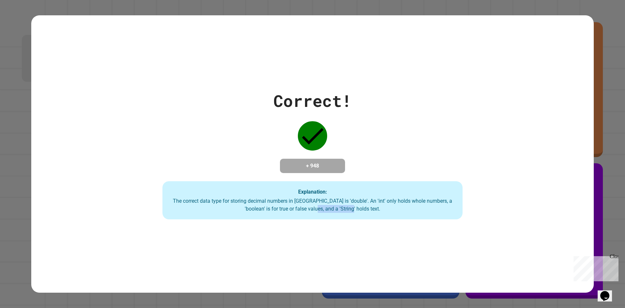
click at [342, 211] on div "The correct data type for storing decimal numbers in [GEOGRAPHIC_DATA] is 'doub…" at bounding box center [312, 205] width 287 height 16
click at [276, 211] on div "The correct data type for storing decimal numbers in [GEOGRAPHIC_DATA] is 'doub…" at bounding box center [312, 205] width 287 height 16
click at [202, 209] on div "The correct data type for storing decimal numbers in [GEOGRAPHIC_DATA] is 'doub…" at bounding box center [312, 205] width 287 height 16
click at [220, 197] on div "Explanation: The correct data type for storing decimal numbers in [GEOGRAPHIC_D…" at bounding box center [312, 200] width 300 height 38
click at [262, 202] on div "Explanation: The correct data type for storing decimal numbers in [GEOGRAPHIC_D…" at bounding box center [312, 200] width 300 height 38
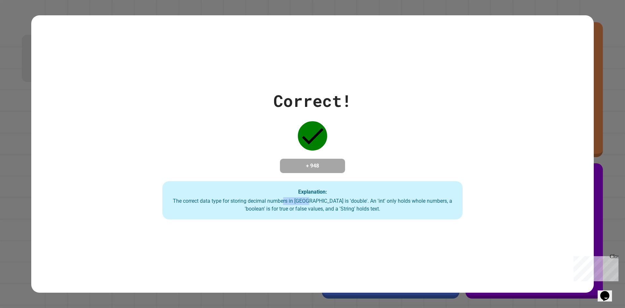
click at [334, 203] on div "The correct data type for storing decimal numbers in [GEOGRAPHIC_DATA] is 'doub…" at bounding box center [312, 205] width 287 height 16
click at [392, 203] on div "The correct data type for storing decimal numbers in [GEOGRAPHIC_DATA] is 'doub…" at bounding box center [312, 205] width 287 height 16
click at [435, 204] on div "The correct data type for storing decimal numbers in [GEOGRAPHIC_DATA] is 'doub…" at bounding box center [312, 205] width 287 height 16
click at [355, 215] on div "Explanation: The correct data type for storing decimal numbers in [GEOGRAPHIC_D…" at bounding box center [312, 200] width 300 height 38
click at [274, 215] on div "Explanation: The correct data type for storing decimal numbers in [GEOGRAPHIC_D…" at bounding box center [312, 200] width 300 height 38
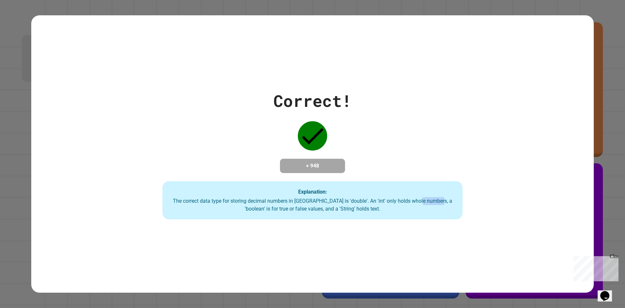
click at [229, 213] on div "Explanation: The correct data type for storing decimal numbers in [GEOGRAPHIC_D…" at bounding box center [312, 200] width 300 height 38
click at [310, 200] on div "The correct data type for storing decimal numbers in [GEOGRAPHIC_DATA] is 'doub…" at bounding box center [312, 205] width 287 height 16
click at [399, 206] on div "The correct data type for storing decimal numbers in [GEOGRAPHIC_DATA] is 'doub…" at bounding box center [312, 205] width 287 height 16
click at [420, 219] on div "Explanation: The correct data type for storing decimal numbers in [GEOGRAPHIC_D…" at bounding box center [312, 200] width 300 height 38
click at [307, 202] on div "The correct data type for storing decimal numbers in [GEOGRAPHIC_DATA] is 'doub…" at bounding box center [312, 205] width 287 height 16
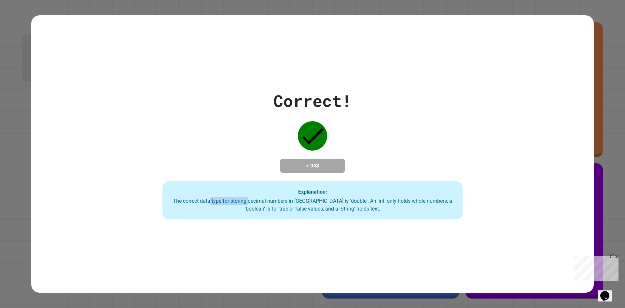
click at [219, 196] on div "Explanation: The correct data type for storing decimal numbers in [GEOGRAPHIC_D…" at bounding box center [312, 200] width 300 height 38
click at [206, 196] on div "Explanation: The correct data type for storing decimal numbers in [GEOGRAPHIC_D…" at bounding box center [312, 200] width 300 height 38
click at [267, 200] on div "The correct data type for storing decimal numbers in [GEOGRAPHIC_DATA] is 'doub…" at bounding box center [312, 205] width 287 height 16
click at [313, 197] on div "Explanation: The correct data type for storing decimal numbers in [GEOGRAPHIC_D…" at bounding box center [312, 200] width 300 height 38
click at [341, 196] on div "Explanation: The correct data type for storing decimal numbers in [GEOGRAPHIC_D…" at bounding box center [312, 200] width 300 height 38
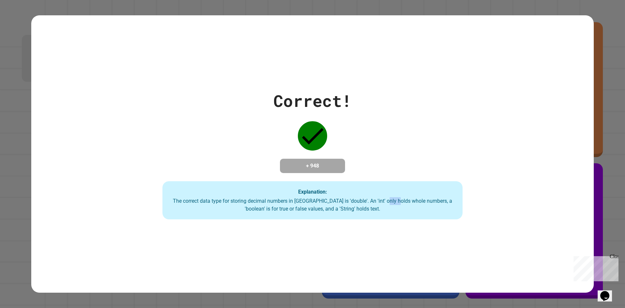
click at [414, 204] on div "The correct data type for storing decimal numbers in [GEOGRAPHIC_DATA] is 'doub…" at bounding box center [312, 205] width 287 height 16
click at [391, 218] on div "Explanation: The correct data type for storing decimal numbers in [GEOGRAPHIC_D…" at bounding box center [312, 200] width 300 height 38
click at [211, 206] on div "The correct data type for storing decimal numbers in [GEOGRAPHIC_DATA] is 'doub…" at bounding box center [312, 205] width 287 height 16
click at [218, 201] on div "The correct data type for storing decimal numbers in [GEOGRAPHIC_DATA] is 'doub…" at bounding box center [312, 205] width 287 height 16
click at [266, 199] on div "The correct data type for storing decimal numbers in [GEOGRAPHIC_DATA] is 'doub…" at bounding box center [312, 205] width 287 height 16
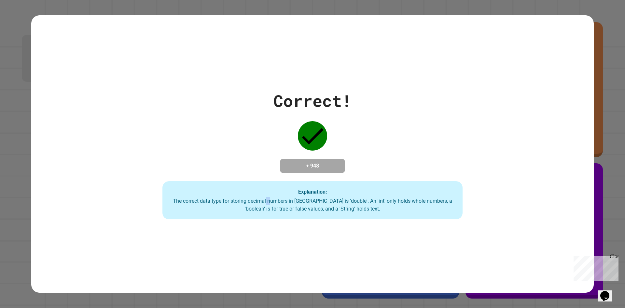
click at [290, 198] on div "The correct data type for storing decimal numbers in [GEOGRAPHIC_DATA] is 'doub…" at bounding box center [312, 205] width 287 height 16
click at [305, 198] on div "Explanation: The correct data type for storing decimal numbers in [GEOGRAPHIC_D…" at bounding box center [312, 200] width 300 height 38
click at [319, 199] on div "The correct data type for storing decimal numbers in [GEOGRAPHIC_DATA] is 'doub…" at bounding box center [312, 205] width 287 height 16
click at [331, 199] on div "The correct data type for storing decimal numbers in [GEOGRAPHIC_DATA] is 'doub…" at bounding box center [312, 205] width 287 height 16
click at [343, 200] on div "The correct data type for storing decimal numbers in [GEOGRAPHIC_DATA] is 'doub…" at bounding box center [312, 205] width 287 height 16
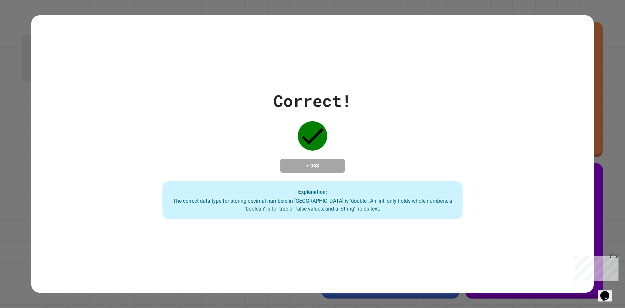
click at [350, 200] on div "The correct data type for storing decimal numbers in [GEOGRAPHIC_DATA] is 'doub…" at bounding box center [312, 205] width 287 height 16
click at [361, 200] on div "The correct data type for storing decimal numbers in [GEOGRAPHIC_DATA] is 'doub…" at bounding box center [312, 205] width 287 height 16
click at [366, 200] on div "The correct data type for storing decimal numbers in [GEOGRAPHIC_DATA] is 'doub…" at bounding box center [312, 205] width 287 height 16
click at [372, 201] on div "The correct data type for storing decimal numbers in [GEOGRAPHIC_DATA] is 'doub…" at bounding box center [312, 205] width 287 height 16
click at [375, 201] on div "The correct data type for storing decimal numbers in [GEOGRAPHIC_DATA] is 'doub…" at bounding box center [312, 205] width 287 height 16
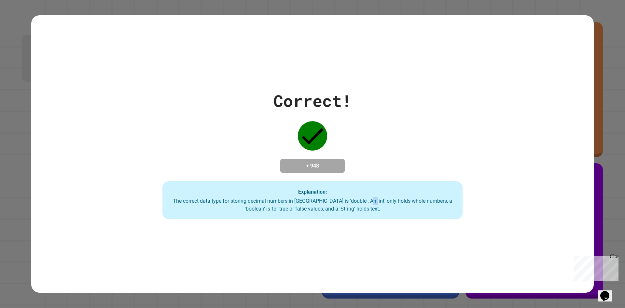
click at [383, 201] on div "The correct data type for storing decimal numbers in [GEOGRAPHIC_DATA] is 'doub…" at bounding box center [312, 205] width 287 height 16
click at [387, 201] on div "The correct data type for storing decimal numbers in [GEOGRAPHIC_DATA] is 'doub…" at bounding box center [312, 205] width 287 height 16
click at [390, 200] on div "The correct data type for storing decimal numbers in [GEOGRAPHIC_DATA] is 'doub…" at bounding box center [312, 205] width 287 height 16
click at [395, 200] on div "The correct data type for storing decimal numbers in [GEOGRAPHIC_DATA] is 'doub…" at bounding box center [312, 205] width 287 height 16
click at [401, 199] on div "The correct data type for storing decimal numbers in [GEOGRAPHIC_DATA] is 'doub…" at bounding box center [312, 205] width 287 height 16
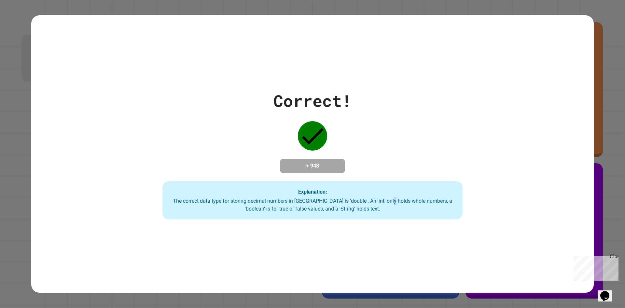
click at [407, 199] on div "The correct data type for storing decimal numbers in [GEOGRAPHIC_DATA] is 'doub…" at bounding box center [312, 205] width 287 height 16
click at [413, 199] on div "The correct data type for storing decimal numbers in [GEOGRAPHIC_DATA] is 'doub…" at bounding box center [312, 205] width 287 height 16
click at [422, 199] on div "The correct data type for storing decimal numbers in [GEOGRAPHIC_DATA] is 'doub…" at bounding box center [312, 205] width 287 height 16
click at [432, 201] on div "The correct data type for storing decimal numbers in [GEOGRAPHIC_DATA] is 'doub…" at bounding box center [312, 205] width 287 height 16
click at [434, 202] on div "The correct data type for storing decimal numbers in [GEOGRAPHIC_DATA] is 'doub…" at bounding box center [312, 205] width 287 height 16
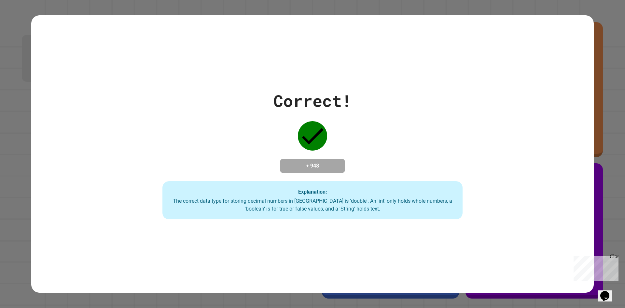
click at [386, 210] on div "The correct data type for storing decimal numbers in [GEOGRAPHIC_DATA] is 'doub…" at bounding box center [312, 205] width 287 height 16
click at [366, 209] on div "The correct data type for storing decimal numbers in [GEOGRAPHIC_DATA] is 'doub…" at bounding box center [312, 205] width 287 height 16
click at [352, 210] on div "The correct data type for storing decimal numbers in [GEOGRAPHIC_DATA] is 'doub…" at bounding box center [312, 205] width 287 height 16
click at [345, 211] on div "The correct data type for storing decimal numbers in [GEOGRAPHIC_DATA] is 'doub…" at bounding box center [312, 205] width 287 height 16
click at [325, 212] on div "The correct data type for storing decimal numbers in [GEOGRAPHIC_DATA] is 'doub…" at bounding box center [312, 205] width 287 height 16
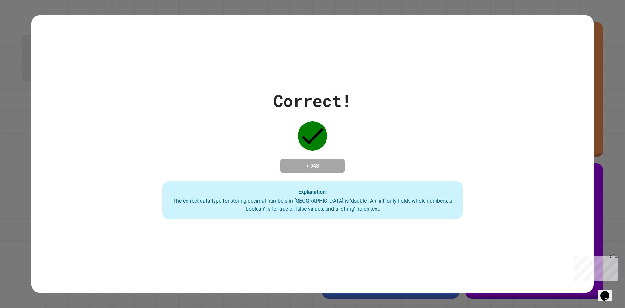
click at [313, 212] on div "The correct data type for storing decimal numbers in [GEOGRAPHIC_DATA] is 'doub…" at bounding box center [312, 205] width 287 height 16
click at [300, 212] on div "The correct data type for storing decimal numbers in [GEOGRAPHIC_DATA] is 'doub…" at bounding box center [312, 205] width 287 height 16
click at [287, 212] on div "The correct data type for storing decimal numbers in [GEOGRAPHIC_DATA] is 'doub…" at bounding box center [312, 205] width 287 height 16
click at [282, 212] on div "The correct data type for storing decimal numbers in [GEOGRAPHIC_DATA] is 'doub…" at bounding box center [312, 205] width 287 height 16
click at [268, 211] on div "The correct data type for storing decimal numbers in [GEOGRAPHIC_DATA] is 'doub…" at bounding box center [312, 205] width 287 height 16
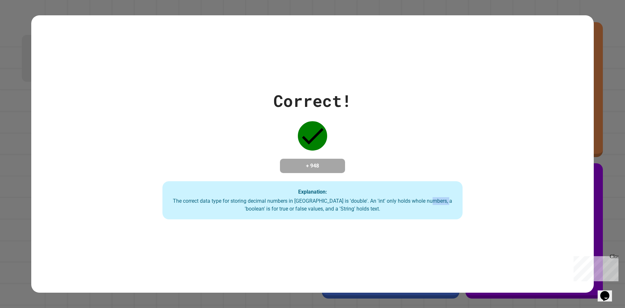
click at [249, 210] on div "The correct data type for storing decimal numbers in [GEOGRAPHIC_DATA] is 'doub…" at bounding box center [312, 205] width 287 height 16
click at [224, 209] on div "The correct data type for storing decimal numbers in [GEOGRAPHIC_DATA] is 'doub…" at bounding box center [312, 205] width 287 height 16
click at [194, 202] on div "The correct data type for storing decimal numbers in [GEOGRAPHIC_DATA] is 'doub…" at bounding box center [312, 205] width 287 height 16
click at [217, 200] on div "The correct data type for storing decimal numbers in [GEOGRAPHIC_DATA] is 'doub…" at bounding box center [312, 205] width 287 height 16
click at [230, 200] on div "The correct data type for storing decimal numbers in [GEOGRAPHIC_DATA] is 'doub…" at bounding box center [312, 205] width 287 height 16
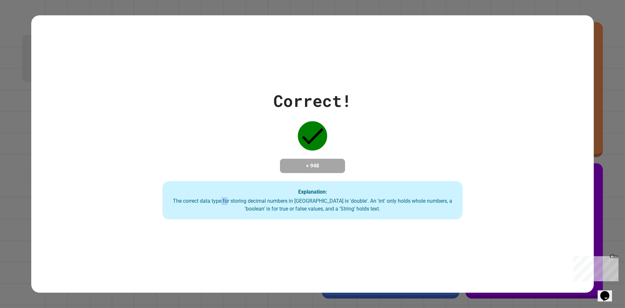
click at [247, 202] on div "The correct data type for storing decimal numbers in [GEOGRAPHIC_DATA] is 'doub…" at bounding box center [312, 205] width 287 height 16
click at [267, 203] on div "The correct data type for storing decimal numbers in [GEOGRAPHIC_DATA] is 'doub…" at bounding box center [312, 205] width 287 height 16
click at [299, 203] on div "The correct data type for storing decimal numbers in [GEOGRAPHIC_DATA] is 'doub…" at bounding box center [312, 205] width 287 height 16
click at [320, 203] on div "The correct data type for storing decimal numbers in [GEOGRAPHIC_DATA] is 'doub…" at bounding box center [312, 205] width 287 height 16
click at [326, 203] on div "The correct data type for storing decimal numbers in [GEOGRAPHIC_DATA] is 'doub…" at bounding box center [312, 205] width 287 height 16
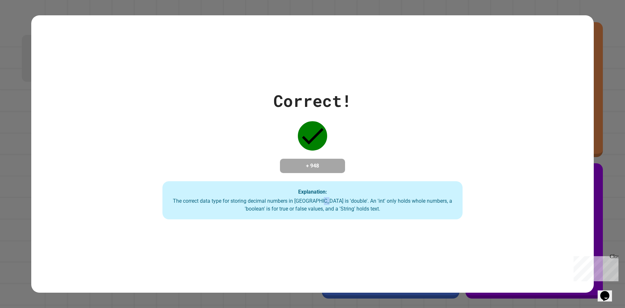
click at [339, 203] on div "The correct data type for storing decimal numbers in [GEOGRAPHIC_DATA] is 'doub…" at bounding box center [312, 205] width 287 height 16
click at [349, 203] on div "The correct data type for storing decimal numbers in [GEOGRAPHIC_DATA] is 'doub…" at bounding box center [312, 205] width 287 height 16
click at [357, 203] on div "The correct data type for storing decimal numbers in [GEOGRAPHIC_DATA] is 'doub…" at bounding box center [312, 205] width 287 height 16
click at [371, 202] on div "The correct data type for storing decimal numbers in [GEOGRAPHIC_DATA] is 'doub…" at bounding box center [312, 205] width 287 height 16
click at [394, 204] on div "The correct data type for storing decimal numbers in [GEOGRAPHIC_DATA] is 'doub…" at bounding box center [312, 205] width 287 height 16
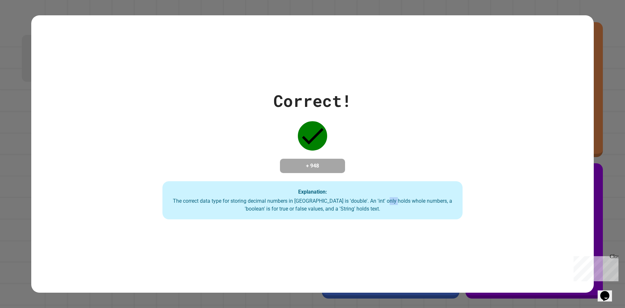
click at [409, 204] on div "The correct data type for storing decimal numbers in [GEOGRAPHIC_DATA] is 'doub…" at bounding box center [312, 205] width 287 height 16
click at [427, 204] on div "The correct data type for storing decimal numbers in [GEOGRAPHIC_DATA] is 'doub…" at bounding box center [312, 205] width 287 height 16
click at [429, 205] on div "The correct data type for storing decimal numbers in [GEOGRAPHIC_DATA] is 'doub…" at bounding box center [312, 205] width 287 height 16
click at [367, 210] on div "The correct data type for storing decimal numbers in [GEOGRAPHIC_DATA] is 'doub…" at bounding box center [312, 205] width 287 height 16
click at [340, 210] on div "The correct data type for storing decimal numbers in [GEOGRAPHIC_DATA] is 'doub…" at bounding box center [312, 205] width 287 height 16
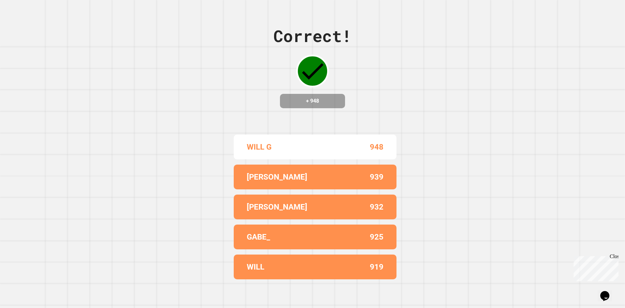
click at [262, 181] on div "[PERSON_NAME] 939" at bounding box center [315, 176] width 163 height 25
click at [234, 174] on div "[PERSON_NAME] 939" at bounding box center [315, 176] width 163 height 25
click at [227, 173] on div "Correct! + 948 WILL G 948 [PERSON_NAME] 939 [PERSON_NAME] 932 GABE_ 925 WILL 919" at bounding box center [312, 154] width 625 height 308
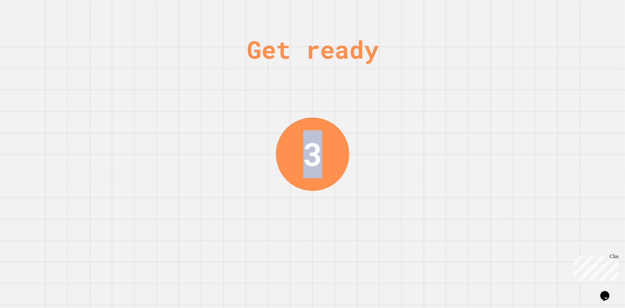
click at [335, 150] on div "3" at bounding box center [312, 153] width 73 height 73
click at [346, 151] on div "Get ready 2" at bounding box center [312, 154] width 625 height 308
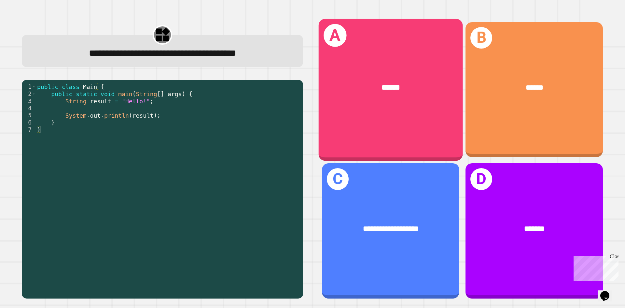
click at [402, 124] on div "A ******" at bounding box center [391, 90] width 144 height 142
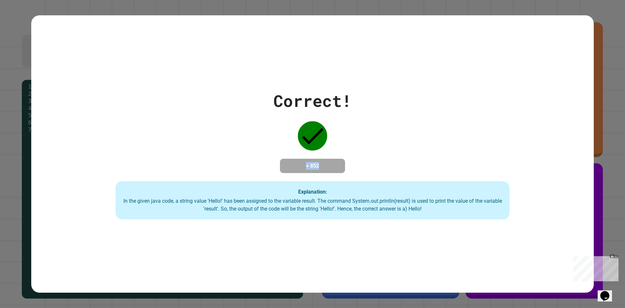
click at [376, 159] on div "Correct! + 852 Explanation: In the given java code, a string value 'Hello!' has…" at bounding box center [312, 154] width 562 height 131
click at [326, 201] on div "In the given java code, a string value 'Hello!' has been assigned to the variab…" at bounding box center [312, 205] width 381 height 16
click at [275, 189] on div "Explanation: In the given java code, a string value 'Hello!' has been assigned …" at bounding box center [313, 200] width 394 height 38
click at [460, 201] on div "In the given java code, a string value 'Hello!' has been assigned to the variab…" at bounding box center [312, 205] width 381 height 16
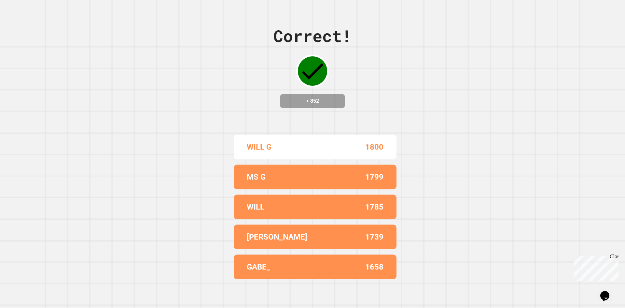
click at [198, 166] on div "Correct! + 852 WILL G 1800 MS G 1799 WILL 1785 [PERSON_NAME] 1739 GABE_ 1658" at bounding box center [312, 154] width 625 height 308
click at [308, 164] on div "MS G 1799" at bounding box center [315, 176] width 163 height 25
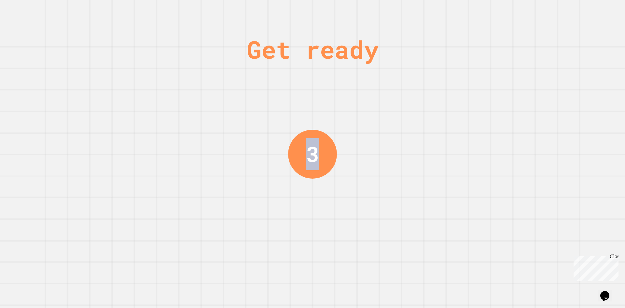
click at [318, 154] on div "3" at bounding box center [312, 154] width 49 height 49
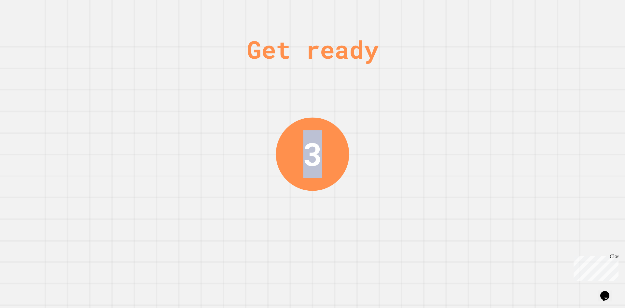
click at [335, 154] on div "3" at bounding box center [312, 153] width 73 height 73
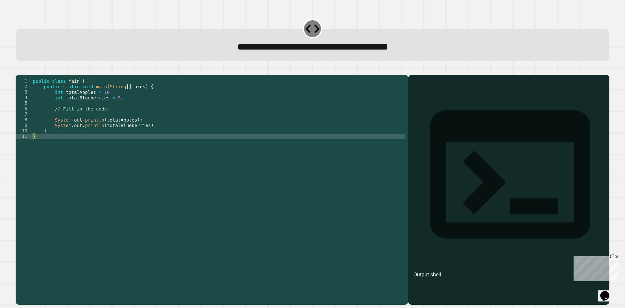
click at [113, 105] on div "public class Main { public static void main ( String [ ] args ) { int totalAppl…" at bounding box center [218, 183] width 373 height 210
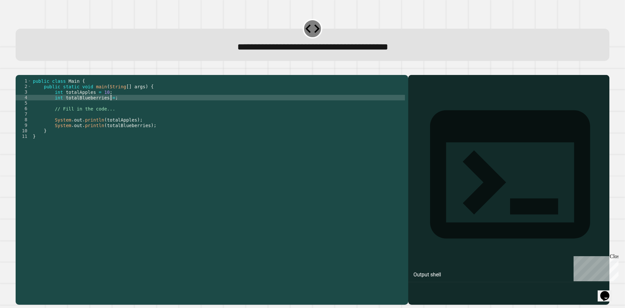
scroll to position [0, 6]
type textarea "**********"
click at [24, 76] on icon "button" at bounding box center [23, 73] width 4 height 5
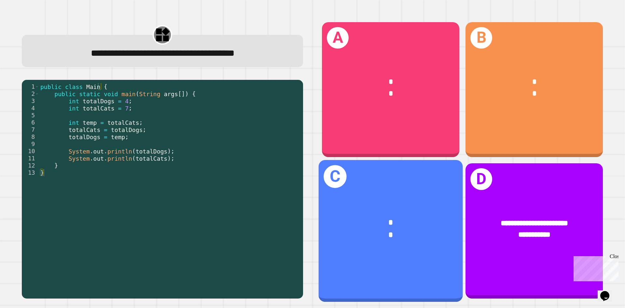
click at [411, 204] on div "* *" at bounding box center [391, 229] width 144 height 56
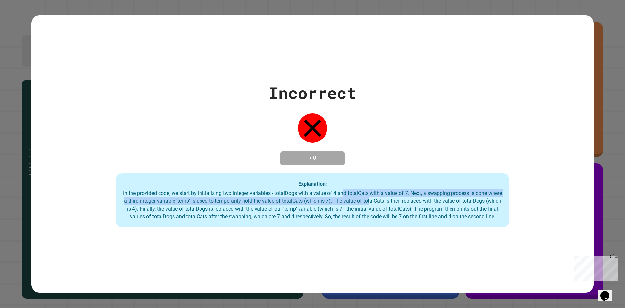
drag, startPoint x: 350, startPoint y: 193, endPoint x: 391, endPoint y: 194, distance: 41.0
click at [389, 194] on div "In the provided code, we start by initializing two integer variables - totalDog…" at bounding box center [312, 204] width 381 height 31
click at [250, 198] on div "In the provided code, we start by initializing two integer variables - totalDog…" at bounding box center [312, 204] width 381 height 31
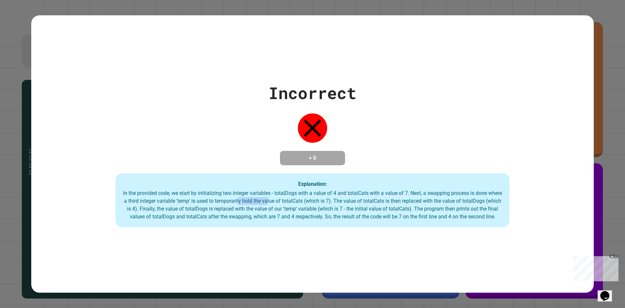
drag, startPoint x: 256, startPoint y: 198, endPoint x: 286, endPoint y: 198, distance: 29.9
click at [286, 198] on div "In the provided code, we start by initializing two integer variables - totalDog…" at bounding box center [312, 204] width 381 height 31
drag, startPoint x: 307, startPoint y: 199, endPoint x: 359, endPoint y: 200, distance: 52.4
click at [359, 200] on div "In the provided code, we start by initializing two integer variables - totalDog…" at bounding box center [312, 204] width 381 height 31
drag, startPoint x: 476, startPoint y: 208, endPoint x: 437, endPoint y: 207, distance: 39.4
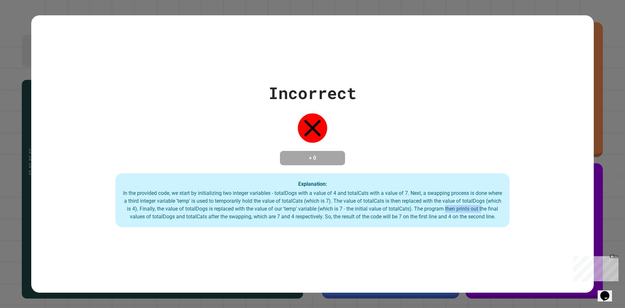
click at [442, 207] on div "In the provided code, we start by initializing two integer variables - totalDog…" at bounding box center [312, 204] width 381 height 31
drag, startPoint x: 350, startPoint y: 203, endPoint x: 316, endPoint y: 202, distance: 33.8
click at [325, 203] on div "In the provided code, we start by initializing two integer variables - totalDog…" at bounding box center [312, 204] width 381 height 31
drag, startPoint x: 263, startPoint y: 202, endPoint x: 221, endPoint y: 201, distance: 42.0
click at [231, 202] on div "In the provided code, we start by initializing two integer variables - totalDog…" at bounding box center [312, 204] width 381 height 31
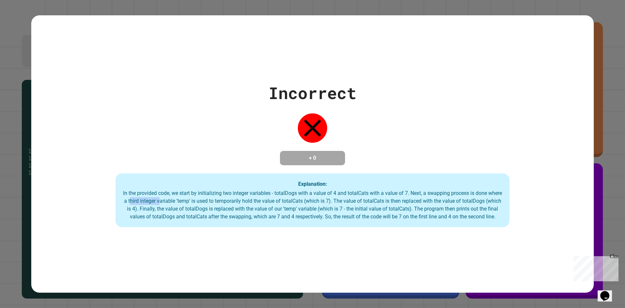
drag, startPoint x: 170, startPoint y: 201, endPoint x: 131, endPoint y: 199, distance: 38.8
click at [139, 200] on div "In the provided code, we start by initializing two integer variables - totalDog…" at bounding box center [312, 204] width 381 height 31
drag, startPoint x: 129, startPoint y: 193, endPoint x: 197, endPoint y: 191, distance: 68.7
click at [196, 191] on div "In the provided code, we start by initializing two integer variables - totalDog…" at bounding box center [312, 204] width 381 height 31
drag, startPoint x: 214, startPoint y: 191, endPoint x: 251, endPoint y: 195, distance: 37.0
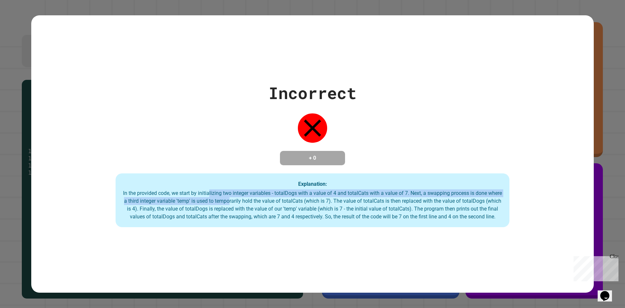
click at [251, 195] on div "In the provided code, we start by initializing two integer variables - totalDog…" at bounding box center [312, 204] width 381 height 31
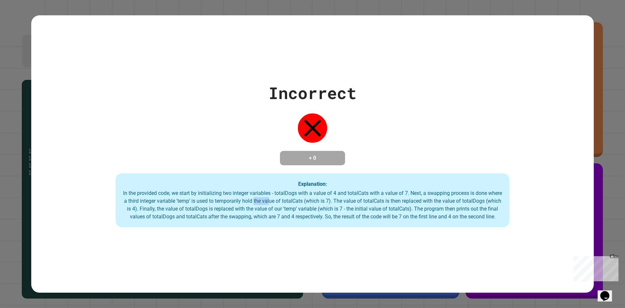
drag, startPoint x: 270, startPoint y: 196, endPoint x: 296, endPoint y: 195, distance: 26.4
click at [290, 196] on div "In the provided code, we start by initializing two integer variables - totalDog…" at bounding box center [312, 204] width 381 height 31
drag, startPoint x: 306, startPoint y: 195, endPoint x: 330, endPoint y: 195, distance: 24.1
click at [323, 195] on div "In the provided code, we start by initializing two integer variables - totalDog…" at bounding box center [312, 204] width 381 height 31
drag, startPoint x: 355, startPoint y: 193, endPoint x: 401, endPoint y: 193, distance: 45.9
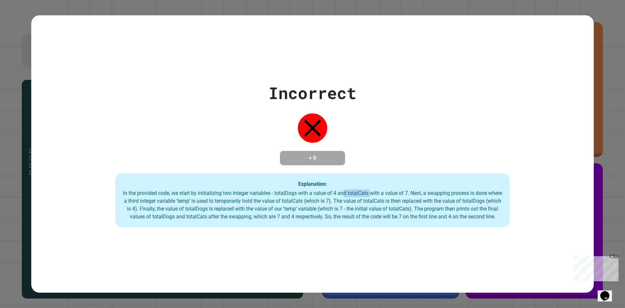
click at [393, 193] on div "In the provided code, we start by initializing two integer variables - totalDog…" at bounding box center [312, 204] width 381 height 31
drag, startPoint x: 425, startPoint y: 193, endPoint x: 450, endPoint y: 193, distance: 24.4
click at [442, 193] on div "In the provided code, we start by initializing two integer variables - totalDog…" at bounding box center [312, 204] width 381 height 31
drag, startPoint x: 461, startPoint y: 193, endPoint x: 481, endPoint y: 193, distance: 19.5
click at [481, 193] on div "In the provided code, we start by initializing two integer variables - totalDog…" at bounding box center [312, 204] width 381 height 31
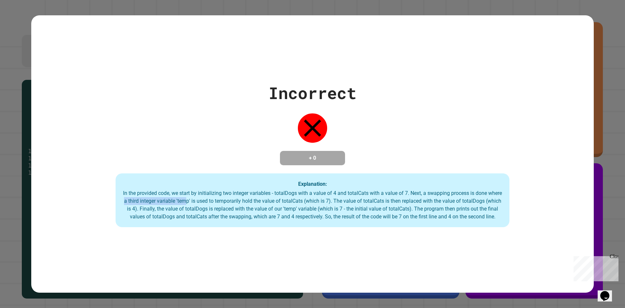
drag, startPoint x: 137, startPoint y: 195, endPoint x: 207, endPoint y: 195, distance: 69.6
click at [204, 196] on div "In the provided code, we start by initializing two integer variables - totalDog…" at bounding box center [312, 204] width 381 height 31
drag, startPoint x: 214, startPoint y: 192, endPoint x: 238, endPoint y: 196, distance: 24.0
click at [234, 196] on div "In the provided code, we start by initializing two integer variables - totalDog…" at bounding box center [312, 204] width 381 height 31
drag, startPoint x: 246, startPoint y: 197, endPoint x: 268, endPoint y: 198, distance: 22.1
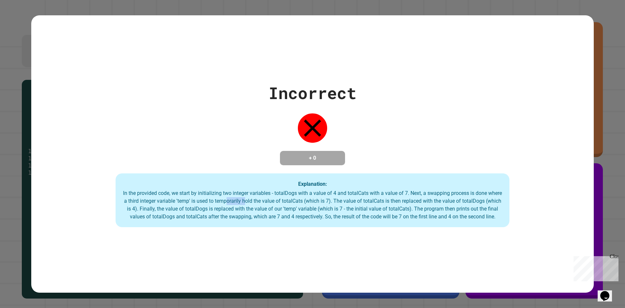
click at [268, 198] on div "In the provided code, we start by initializing two integer variables - totalDog…" at bounding box center [312, 204] width 381 height 31
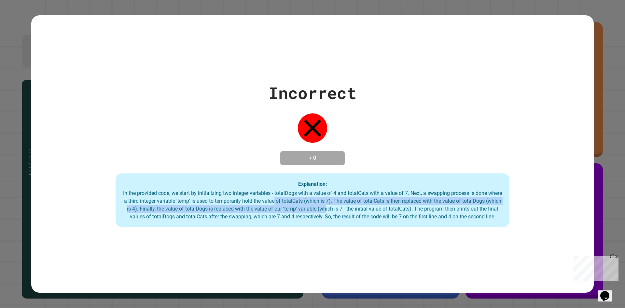
drag, startPoint x: 300, startPoint y: 200, endPoint x: 341, endPoint y: 205, distance: 41.4
click at [340, 205] on div "In the provided code, we start by initializing two integer variables - totalDog…" at bounding box center [312, 204] width 381 height 31
click at [402, 196] on div "In the provided code, we start by initializing two integer variables - totalDog…" at bounding box center [312, 204] width 381 height 31
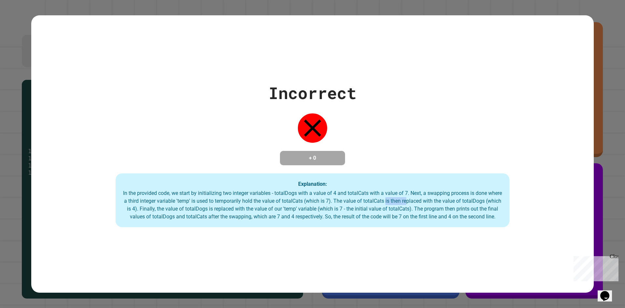
drag, startPoint x: 398, startPoint y: 196, endPoint x: 431, endPoint y: 196, distance: 32.9
click at [425, 197] on div "In the provided code, we start by initializing two integer variables - totalDog…" at bounding box center [312, 204] width 381 height 31
drag, startPoint x: 438, startPoint y: 196, endPoint x: 471, endPoint y: 196, distance: 32.5
click at [470, 196] on div "In the provided code, we start by initializing two integer variables - totalDog…" at bounding box center [312, 204] width 381 height 31
drag, startPoint x: 483, startPoint y: 196, endPoint x: 499, endPoint y: 198, distance: 16.6
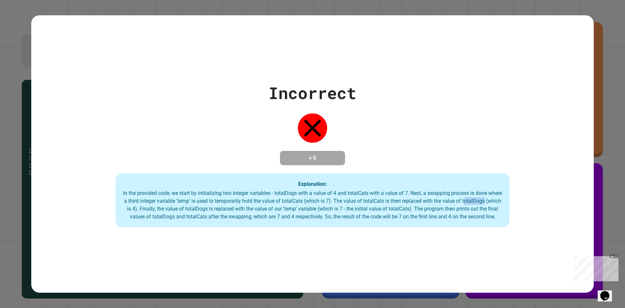
click at [499, 198] on div "In the provided code, we start by initializing two integer variables - totalDog…" at bounding box center [312, 204] width 381 height 31
drag, startPoint x: 126, startPoint y: 207, endPoint x: 158, endPoint y: 208, distance: 32.2
click at [155, 208] on div "Explanation: In the provided code, we start by initializing two integer variabl…" at bounding box center [313, 200] width 394 height 54
drag, startPoint x: 169, startPoint y: 208, endPoint x: 206, endPoint y: 208, distance: 37.8
click at [206, 208] on div "In the provided code, we start by initializing two integer variables - totalDog…" at bounding box center [312, 204] width 381 height 31
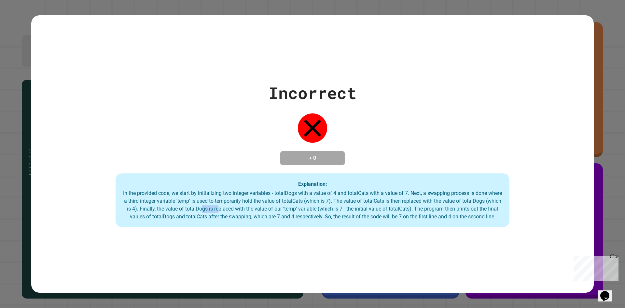
drag, startPoint x: 213, startPoint y: 208, endPoint x: 231, endPoint y: 209, distance: 17.6
click at [230, 209] on div "In the provided code, we start by initializing two integer variables - totalDog…" at bounding box center [312, 204] width 381 height 31
drag, startPoint x: 239, startPoint y: 209, endPoint x: 260, endPoint y: 209, distance: 20.8
click at [257, 209] on div "In the provided code, we start by initializing two integer variables - totalDog…" at bounding box center [312, 204] width 381 height 31
drag, startPoint x: 271, startPoint y: 208, endPoint x: 289, endPoint y: 208, distance: 17.9
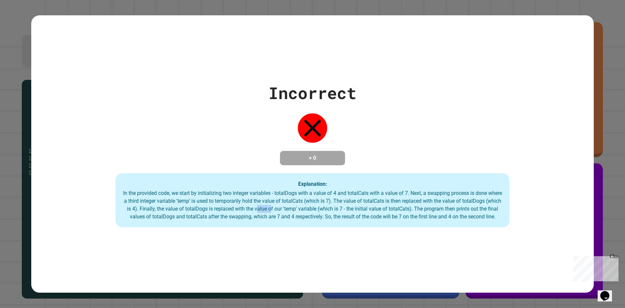
click at [282, 208] on div "In the provided code, we start by initializing two integer variables - totalDog…" at bounding box center [312, 204] width 381 height 31
drag, startPoint x: 297, startPoint y: 208, endPoint x: 306, endPoint y: 208, distance: 8.5
click at [305, 208] on div "In the provided code, we start by initializing two integer variables - totalDog…" at bounding box center [312, 204] width 381 height 31
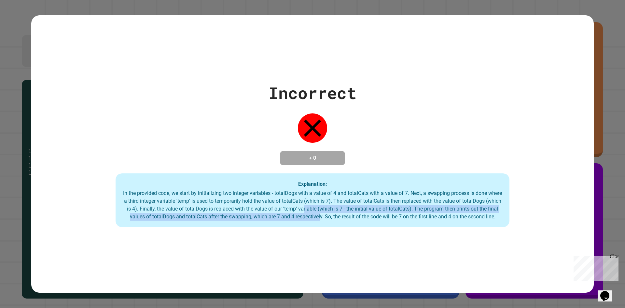
drag, startPoint x: 318, startPoint y: 209, endPoint x: 335, endPoint y: 209, distance: 17.3
click at [328, 210] on div "In the provided code, we start by initializing two integer variables - totalDog…" at bounding box center [312, 204] width 381 height 31
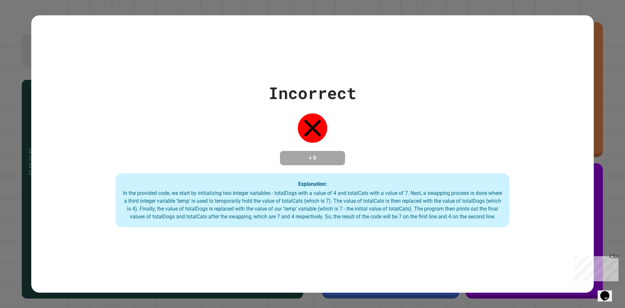
click at [426, 216] on div "In the provided code, we start by initializing two integer variables - totalDog…" at bounding box center [312, 204] width 381 height 31
drag, startPoint x: 172, startPoint y: 214, endPoint x: 244, endPoint y: 212, distance: 71.6
click at [236, 213] on div "In the provided code, we start by initializing two integer variables - totalDog…" at bounding box center [312, 204] width 381 height 31
drag, startPoint x: 267, startPoint y: 212, endPoint x: 318, endPoint y: 212, distance: 51.1
click at [318, 212] on div "In the provided code, we start by initializing two integer variables - totalDog…" at bounding box center [312, 204] width 381 height 31
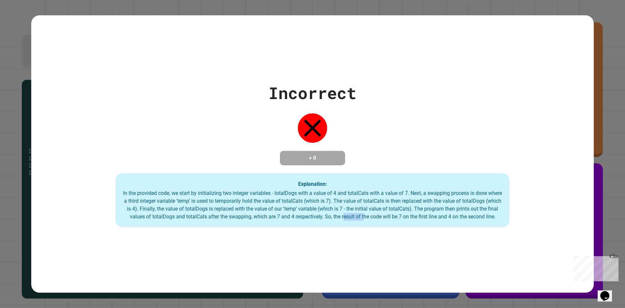
click at [379, 212] on div "In the provided code, we start by initializing two integer variables - totalDog…" at bounding box center [312, 204] width 381 height 31
click at [430, 212] on div "In the provided code, we start by initializing two integer variables - totalDog…" at bounding box center [312, 204] width 381 height 31
click at [475, 212] on div "In the provided code, we start by initializing two integer variables - totalDog…" at bounding box center [312, 204] width 381 height 31
click at [492, 211] on div "In the provided code, we start by initializing two integer variables - totalDog…" at bounding box center [312, 204] width 381 height 31
click at [407, 214] on div "In the provided code, we start by initializing two integer variables - totalDog…" at bounding box center [312, 204] width 381 height 31
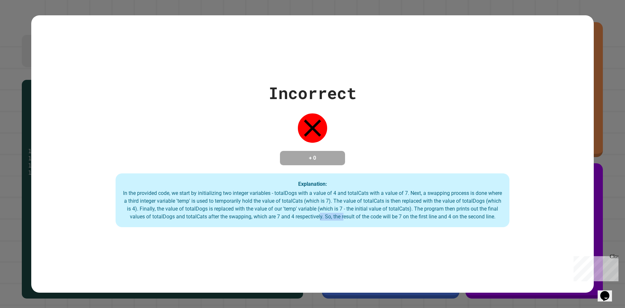
click at [320, 214] on div "In the provided code, we start by initializing two integer variables - totalDog…" at bounding box center [312, 204] width 381 height 31
click at [255, 214] on div "In the provided code, we start by initializing two integer variables - totalDog…" at bounding box center [312, 204] width 381 height 31
click at [195, 213] on div "In the provided code, we start by initializing two integer variables - totalDog…" at bounding box center [312, 204] width 381 height 31
click at [151, 207] on div "In the provided code, we start by initializing two integer variables - totalDog…" at bounding box center [312, 204] width 381 height 31
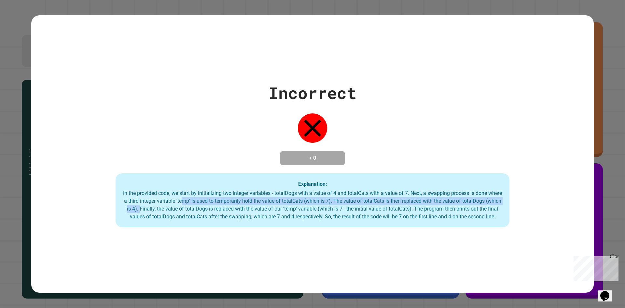
click at [202, 201] on div "In the provided code, we start by initializing two integer variables - totalDog…" at bounding box center [312, 204] width 381 height 31
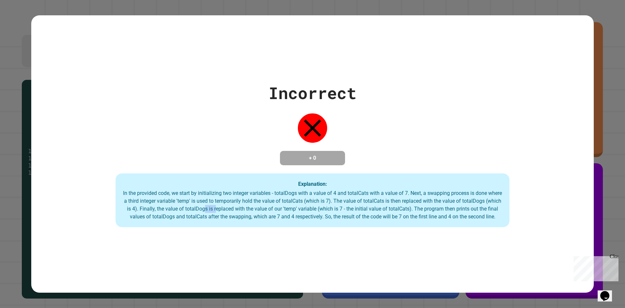
click at [237, 203] on div "In the provided code, we start by initializing two integer variables - totalDog…" at bounding box center [312, 204] width 381 height 31
click at [303, 202] on div "In the provided code, we start by initializing two integer variables - totalDog…" at bounding box center [312, 204] width 381 height 31
click at [359, 204] on div "In the provided code, we start by initializing two integer variables - totalDog…" at bounding box center [312, 204] width 381 height 31
click at [411, 209] on div "In the provided code, we start by initializing two integer variables - totalDog…" at bounding box center [312, 204] width 381 height 31
click at [438, 209] on div "In the provided code, we start by initializing two integer variables - totalDog…" at bounding box center [312, 204] width 381 height 31
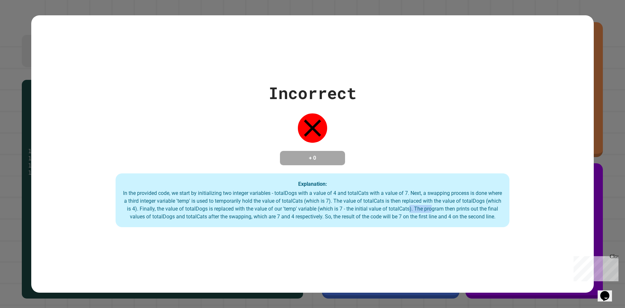
click at [417, 209] on div "In the provided code, we start by initializing two integer variables - totalDog…" at bounding box center [312, 204] width 381 height 31
click at [353, 212] on div "In the provided code, we start by initializing two integer variables - totalDog…" at bounding box center [312, 204] width 381 height 31
click at [294, 212] on div "In the provided code, we start by initializing two integer variables - totalDog…" at bounding box center [312, 204] width 381 height 31
click at [218, 212] on div "In the provided code, we start by initializing two integer variables - totalDog…" at bounding box center [312, 204] width 381 height 31
click at [168, 214] on div "In the provided code, we start by initializing two integer variables - totalDog…" at bounding box center [312, 204] width 381 height 31
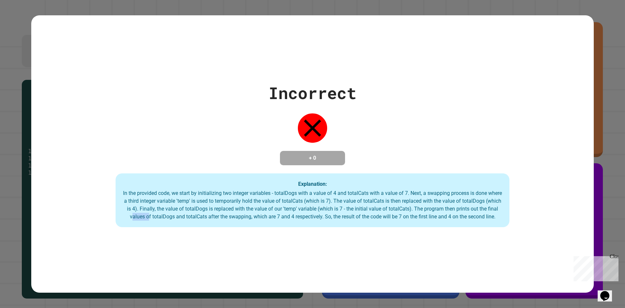
click at [130, 213] on div "In the provided code, we start by initializing two integer variables - totalDog…" at bounding box center [312, 204] width 381 height 31
click at [82, 212] on div "Incorrect + 0 Explanation: In the provided code, we start by initializing two i…" at bounding box center [312, 154] width 562 height 146
click at [157, 206] on div "Incorrect + 0 Explanation: In the provided code, we start by initializing two i…" at bounding box center [312, 154] width 562 height 146
click at [225, 207] on div "In the provided code, we start by initializing two integer variables - totalDog…" at bounding box center [312, 204] width 381 height 31
click at [253, 207] on div "In the provided code, we start by initializing two integer variables - totalDog…" at bounding box center [312, 204] width 381 height 31
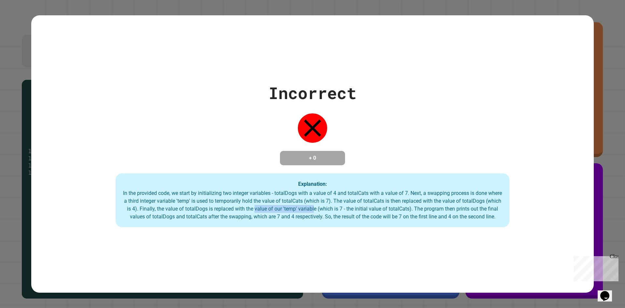
click at [327, 209] on div "In the provided code, we start by initializing two integer variables - totalDog…" at bounding box center [312, 204] width 381 height 31
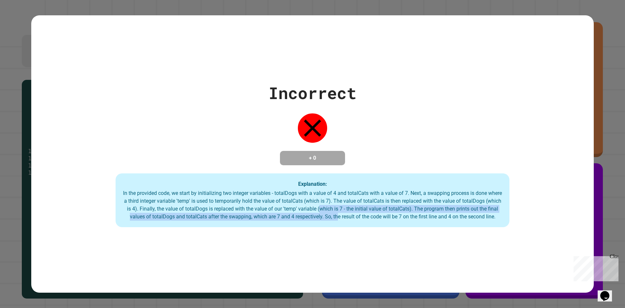
click at [348, 210] on div "In the provided code, we start by initializing two integer variables - totalDog…" at bounding box center [312, 204] width 381 height 31
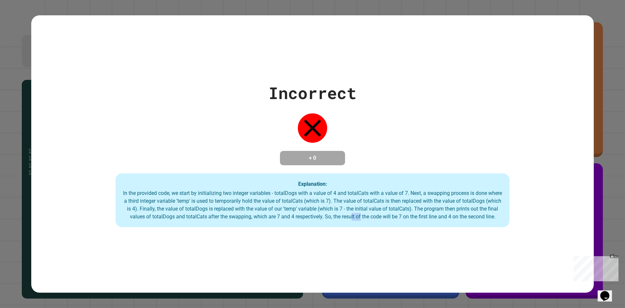
click at [373, 210] on div "In the provided code, we start by initializing two integer variables - totalDog…" at bounding box center [312, 204] width 381 height 31
click at [406, 213] on div "In the provided code, we start by initializing two integer variables - totalDog…" at bounding box center [312, 204] width 381 height 31
click at [439, 213] on div "In the provided code, we start by initializing two integer variables - totalDog…" at bounding box center [312, 204] width 381 height 31
click at [483, 213] on div "In the provided code, we start by initializing two integer variables - totalDog…" at bounding box center [312, 204] width 381 height 31
click at [464, 211] on div "In the provided code, we start by initializing two integer variables - totalDog…" at bounding box center [312, 204] width 381 height 31
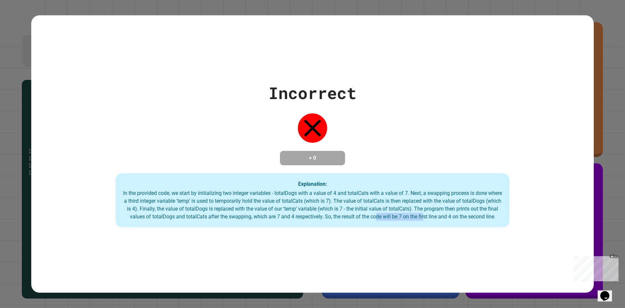
click at [373, 211] on div "In the provided code, we start by initializing two integer variables - totalDog…" at bounding box center [312, 204] width 381 height 31
click at [265, 211] on div "In the provided code, we start by initializing two integer variables - totalDog…" at bounding box center [312, 204] width 381 height 31
click at [207, 212] on div "In the provided code, we start by initializing two integer variables - totalDog…" at bounding box center [312, 204] width 381 height 31
click at [182, 212] on div "In the provided code, we start by initializing two integer variables - totalDog…" at bounding box center [312, 204] width 381 height 31
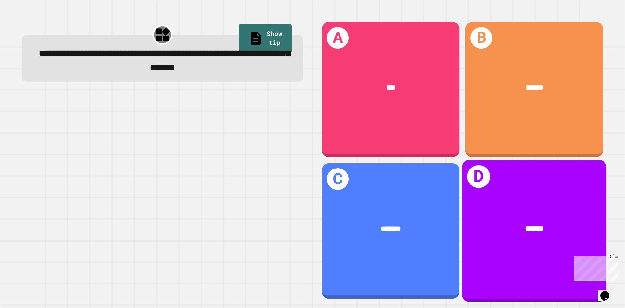
click at [487, 223] on div "******" at bounding box center [534, 229] width 112 height 12
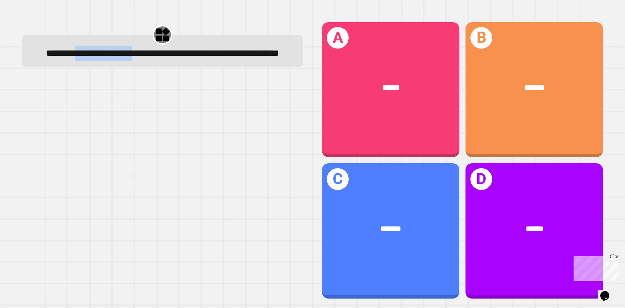
drag, startPoint x: 88, startPoint y: 57, endPoint x: 220, endPoint y: 57, distance: 131.8
click at [203, 57] on span "**********" at bounding box center [162, 52] width 233 height 9
drag, startPoint x: 222, startPoint y: 57, endPoint x: 267, endPoint y: 57, distance: 45.6
click at [263, 57] on span "**********" at bounding box center [162, 52] width 233 height 9
drag, startPoint x: 144, startPoint y: 76, endPoint x: 202, endPoint y: 76, distance: 57.9
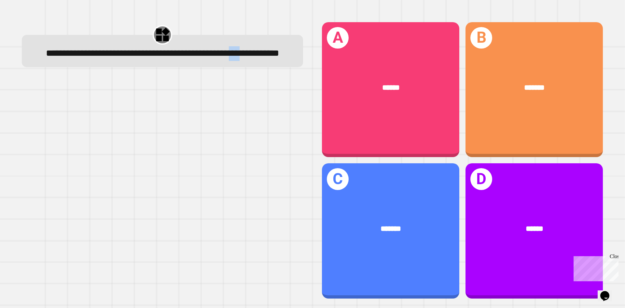
click at [170, 58] on span "**********" at bounding box center [162, 52] width 233 height 9
drag, startPoint x: 205, startPoint y: 76, endPoint x: 223, endPoint y: 76, distance: 17.6
click at [219, 58] on span "**********" at bounding box center [162, 52] width 233 height 9
click at [247, 90] on div "**********" at bounding box center [162, 159] width 300 height 295
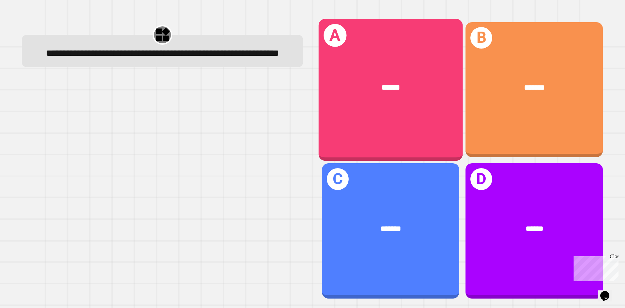
click at [432, 86] on div "******" at bounding box center [391, 88] width 112 height 12
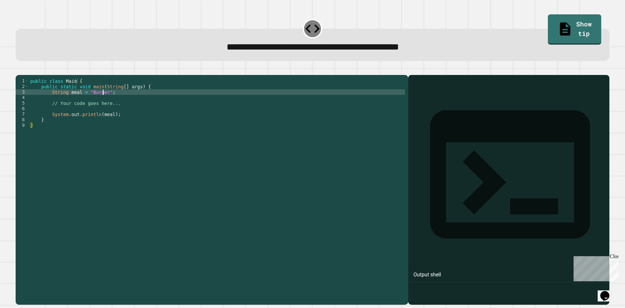
click at [103, 102] on div "public class Main { public static void main ( String [ ] args ) { String meal =…" at bounding box center [217, 183] width 376 height 210
type textarea "**********"
drag, startPoint x: 19, startPoint y: 80, endPoint x: 26, endPoint y: 77, distance: 7.6
click at [21, 75] on div at bounding box center [313, 71] width 594 height 8
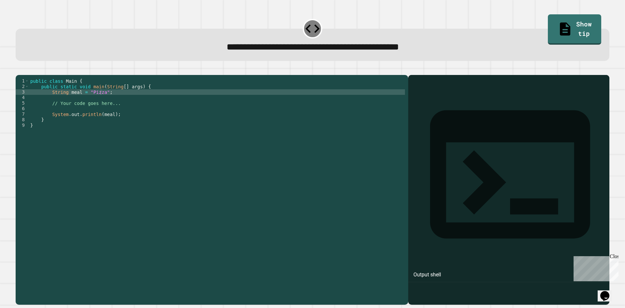
click at [19, 70] on icon "button" at bounding box center [19, 70] width 0 height 0
